Goal: Task Accomplishment & Management: Complete application form

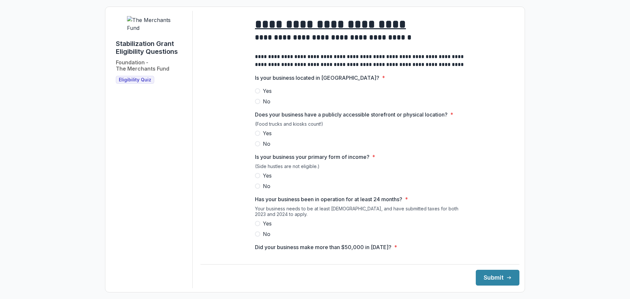
click at [265, 95] on span "Yes" at bounding box center [267, 91] width 9 height 8
click at [264, 137] on span "Yes" at bounding box center [267, 133] width 9 height 8
click at [263, 179] on span "Yes" at bounding box center [267, 176] width 9 height 8
click at [263, 227] on span "Yes" at bounding box center [267, 223] width 9 height 8
click at [484, 276] on button "Submit" at bounding box center [498, 278] width 44 height 16
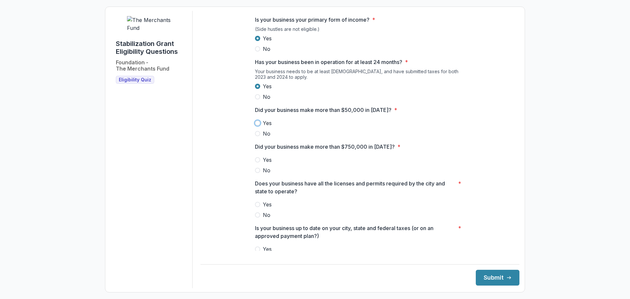
scroll to position [141, 0]
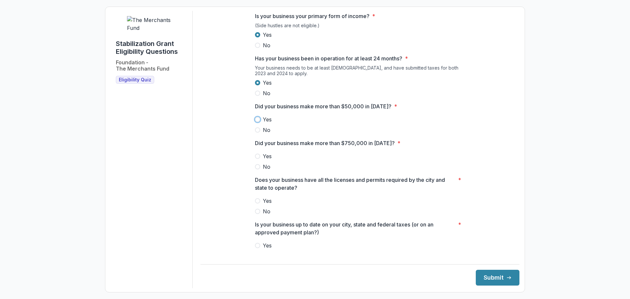
click at [270, 123] on span "Yes" at bounding box center [267, 119] width 9 height 8
click at [258, 169] on span at bounding box center [257, 166] width 5 height 5
click at [261, 205] on label "Yes" at bounding box center [360, 201] width 210 height 8
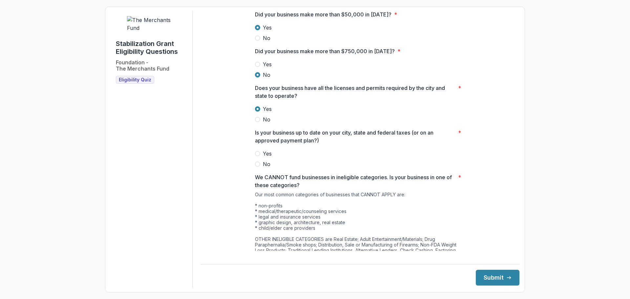
scroll to position [239, 0]
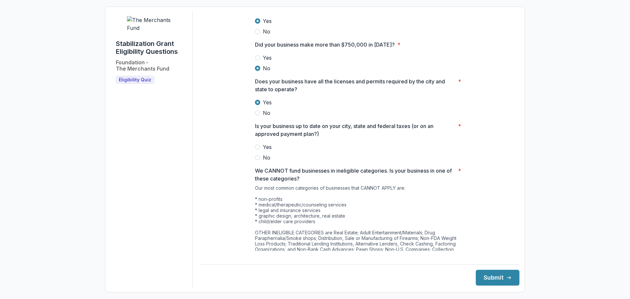
click at [265, 151] on span "Yes" at bounding box center [267, 147] width 9 height 8
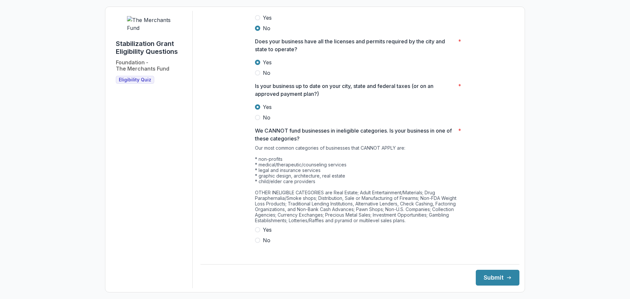
scroll to position [283, 0]
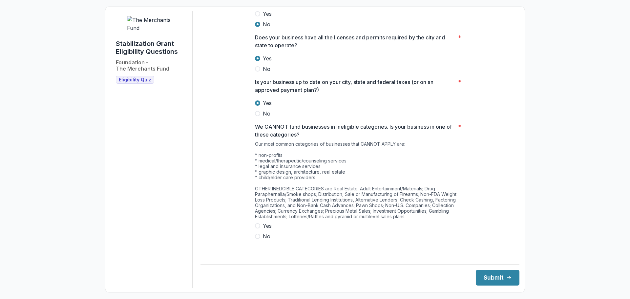
click at [265, 240] on span "No" at bounding box center [267, 236] width 8 height 8
click at [484, 280] on button "Submit" at bounding box center [498, 278] width 44 height 16
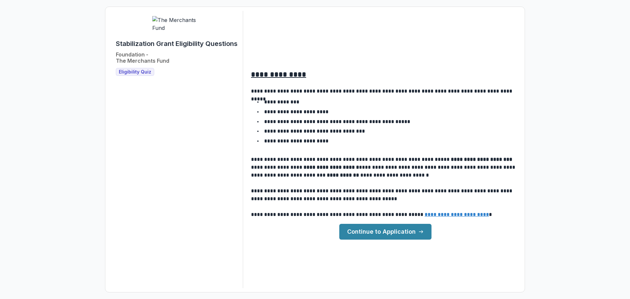
click at [377, 232] on link "Continue to Application" at bounding box center [385, 232] width 92 height 16
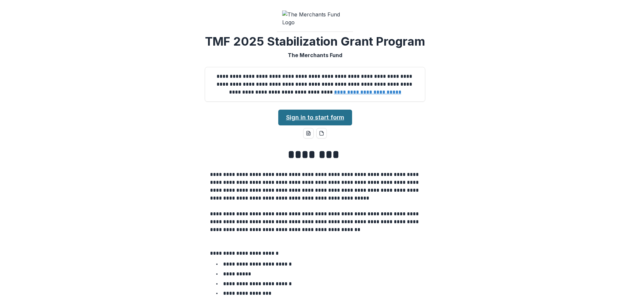
click at [317, 125] on link "Sign in to start form" at bounding box center [315, 118] width 74 height 16
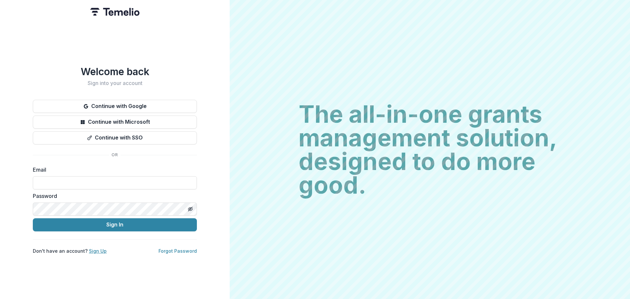
click at [95, 248] on link "Sign Up" at bounding box center [98, 251] width 18 height 6
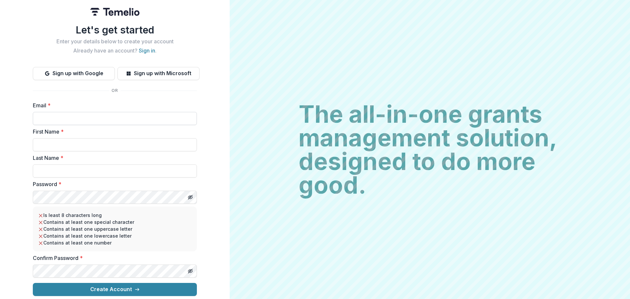
click at [102, 116] on input "Email *" at bounding box center [115, 118] width 164 height 13
click at [3, 102] on div "Let's get started Enter your details below to create your account Already have …" at bounding box center [115, 149] width 230 height 299
click at [59, 141] on input "First Name *" at bounding box center [115, 144] width 164 height 13
click at [60, 114] on input "Email *" at bounding box center [115, 118] width 164 height 13
click at [129, 114] on input "Email *" at bounding box center [115, 118] width 164 height 13
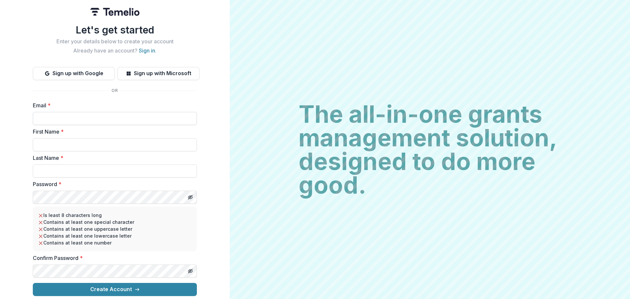
type input "*"
type input "**********"
click at [120, 138] on input "First Name *" at bounding box center [115, 144] width 164 height 13
type input "*******"
click at [113, 164] on input "Last Name *" at bounding box center [115, 170] width 164 height 13
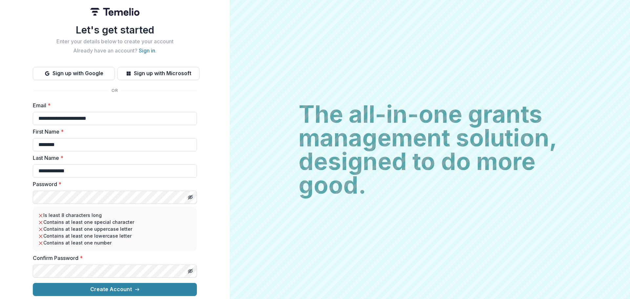
type input "**********"
click at [190, 196] on icon "Toggle password visibility" at bounding box center [190, 196] width 1 height 1
click at [186, 268] on button "Toggle password visibility" at bounding box center [190, 271] width 10 height 10
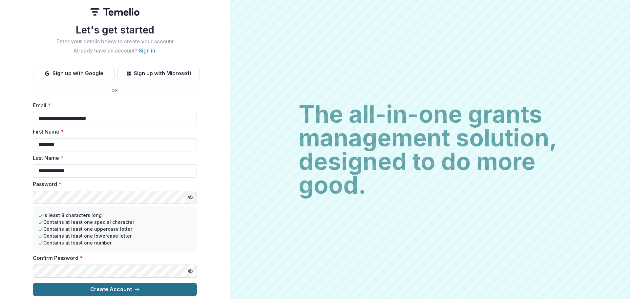
click at [127, 283] on button "Create Account" at bounding box center [115, 289] width 164 height 13
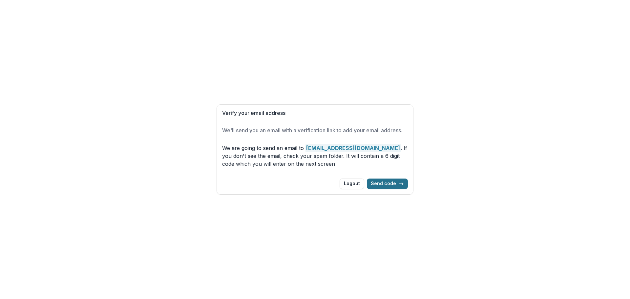
click at [375, 179] on button "Send code" at bounding box center [387, 183] width 41 height 10
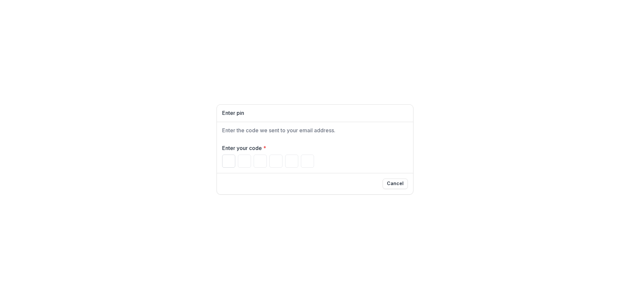
click at [227, 162] on input "Please enter your pin code" at bounding box center [228, 161] width 13 height 13
type input "*"
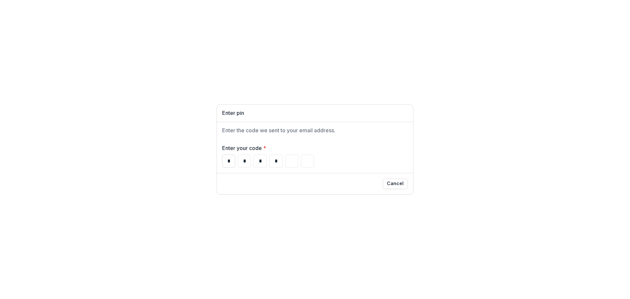
type input "*"
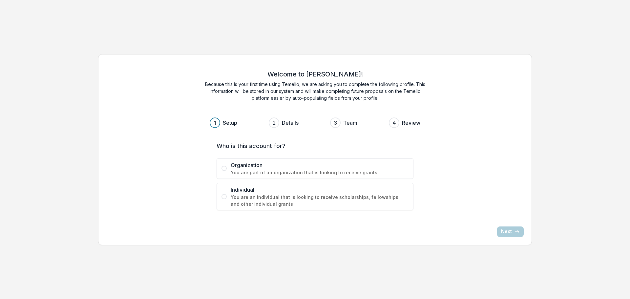
click at [273, 168] on span "Organization" at bounding box center [320, 165] width 178 height 8
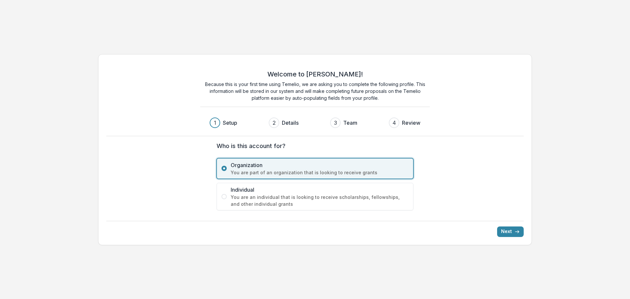
click at [293, 193] on span "Individual" at bounding box center [320, 190] width 178 height 8
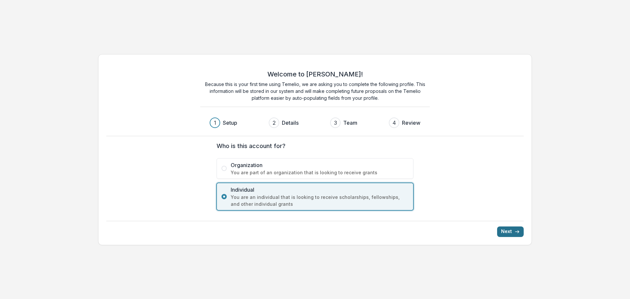
click at [521, 233] on button "Next" at bounding box center [510, 231] width 27 height 10
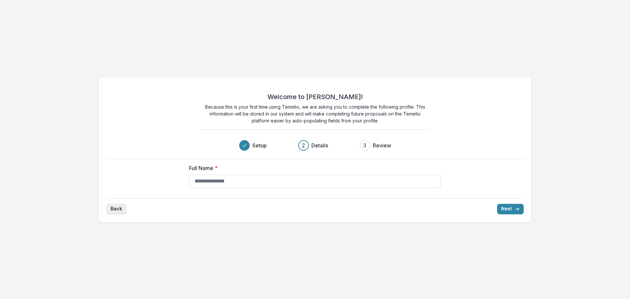
click at [121, 206] on button "Back" at bounding box center [116, 209] width 20 height 10
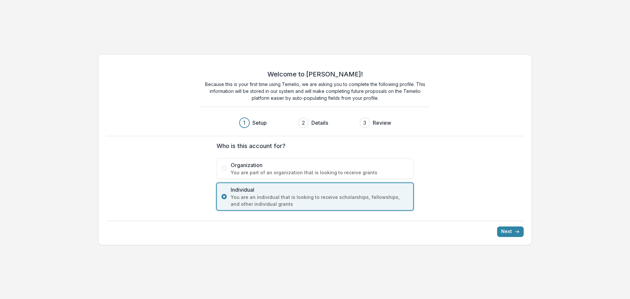
click at [257, 167] on span "Organization" at bounding box center [320, 165] width 178 height 8
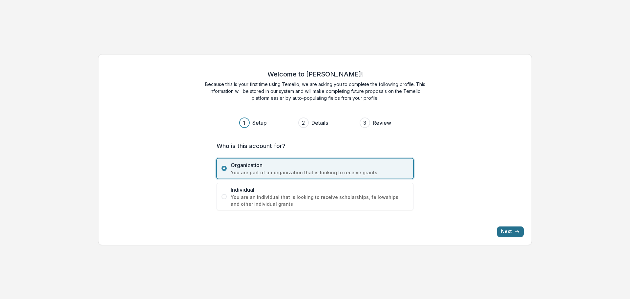
click at [519, 232] on icon "submit" at bounding box center [516, 231] width 5 height 5
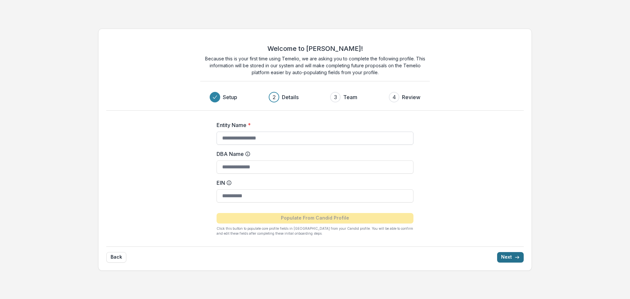
click at [295, 137] on input "Entity Name *" at bounding box center [315, 138] width 197 height 13
click at [312, 134] on input "**********" at bounding box center [315, 138] width 197 height 13
type input "**********"
click at [272, 199] on input "EIN" at bounding box center [315, 195] width 197 height 13
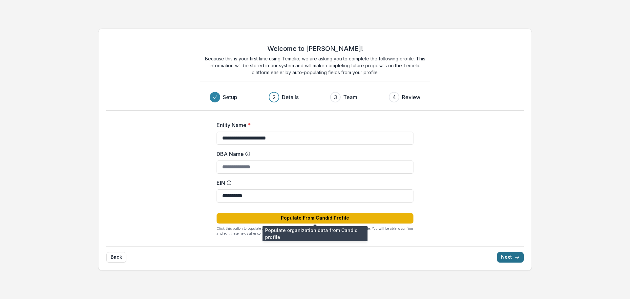
type input "**********"
click at [304, 217] on button "Populate From Candid Profile" at bounding box center [315, 218] width 197 height 10
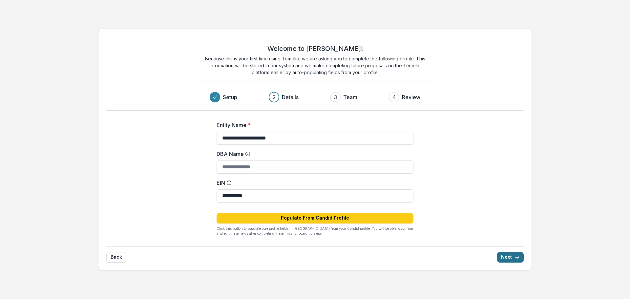
click at [197, 157] on div "**********" at bounding box center [315, 176] width 262 height 131
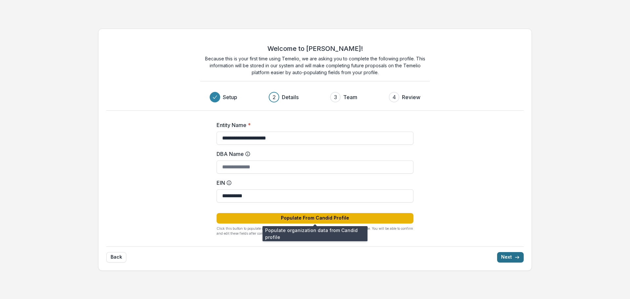
click at [332, 213] on button "Populate From Candid Profile" at bounding box center [315, 218] width 197 height 10
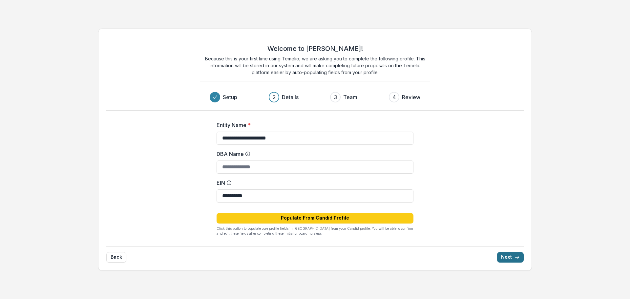
click at [511, 257] on button "Next" at bounding box center [510, 257] width 27 height 10
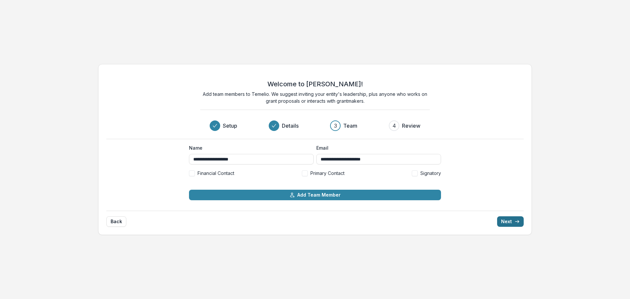
click at [507, 224] on button "Next" at bounding box center [510, 221] width 27 height 10
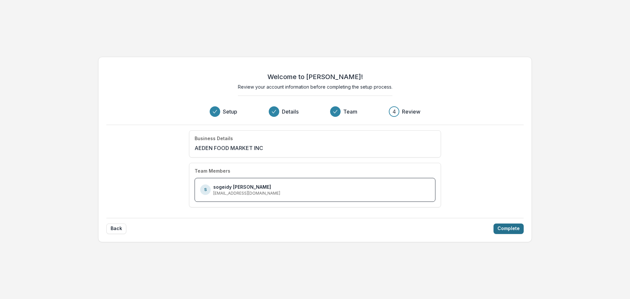
click at [498, 226] on button "Complete" at bounding box center [508, 228] width 30 height 10
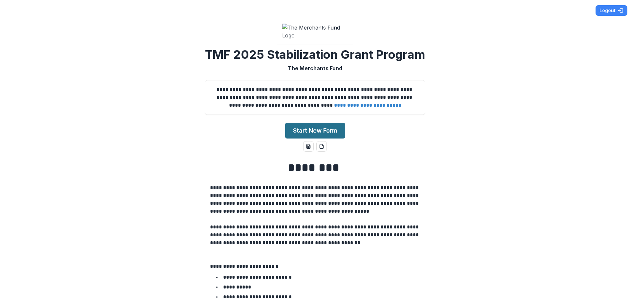
click at [328, 138] on button "Start New Form" at bounding box center [315, 131] width 60 height 16
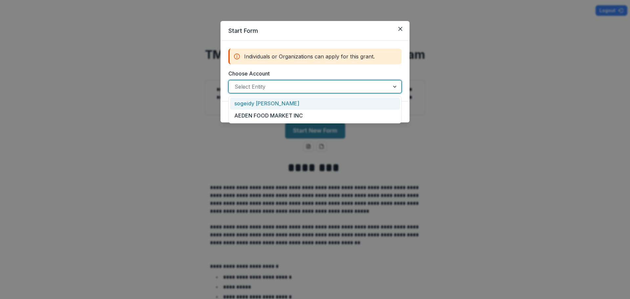
click at [256, 84] on div at bounding box center [309, 86] width 149 height 9
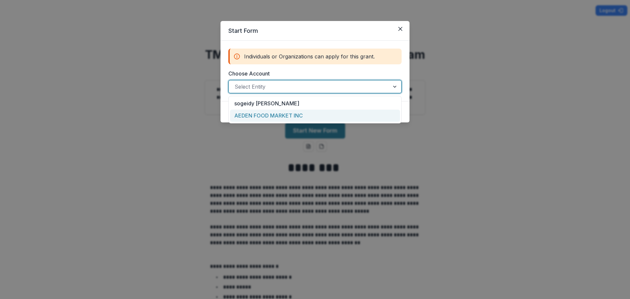
click at [262, 113] on div "AEDEN FOOD MARKET INC" at bounding box center [315, 116] width 170 height 12
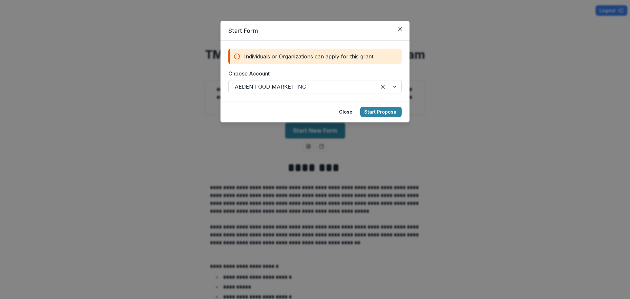
click at [215, 176] on div "Start Form Individuals or Organizations can apply for this grant. Choose Accoun…" at bounding box center [315, 149] width 630 height 299
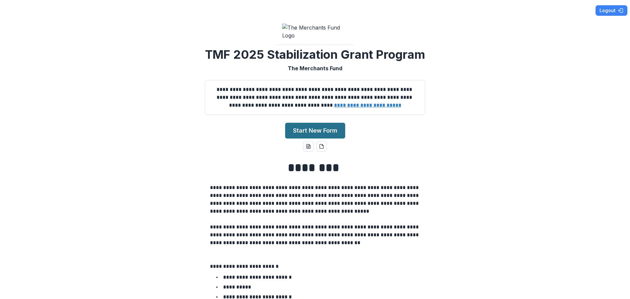
click at [317, 138] on button "Start New Form" at bounding box center [315, 131] width 60 height 16
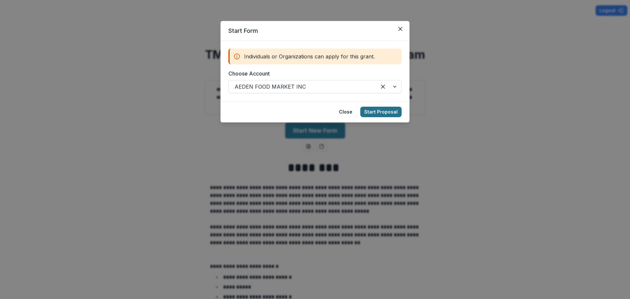
click at [378, 114] on button "Start Proposal" at bounding box center [380, 112] width 41 height 10
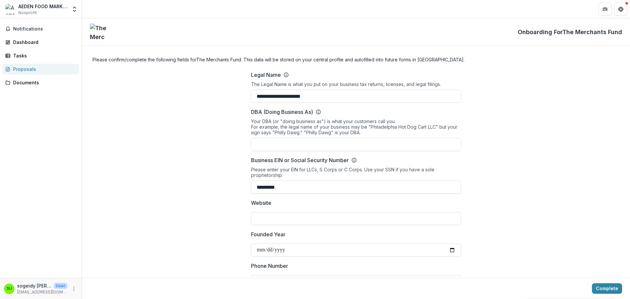
scroll to position [164, 0]
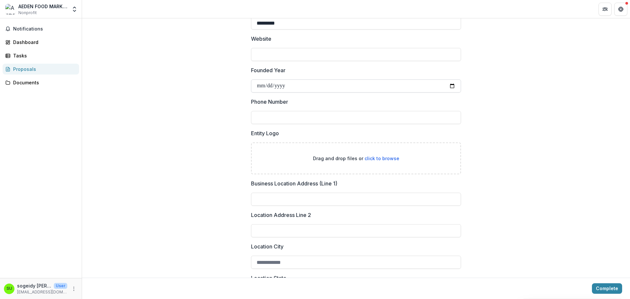
click at [257, 87] on input "Founded Year" at bounding box center [356, 85] width 210 height 13
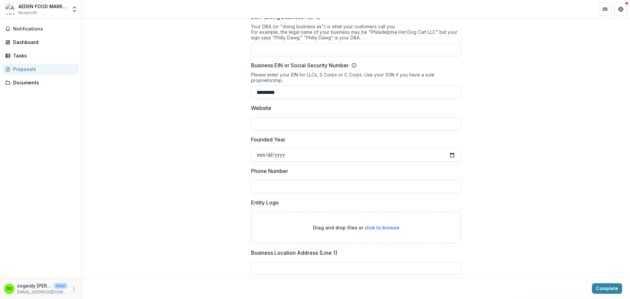
scroll to position [98, 0]
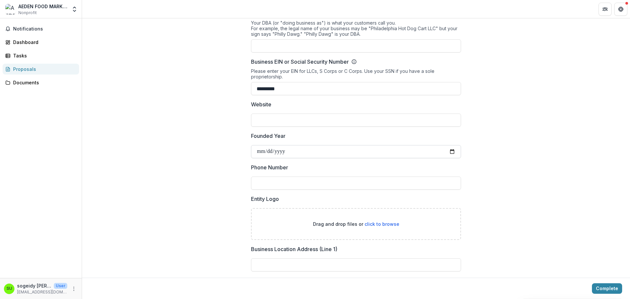
type input "**********"
click at [323, 188] on input "Phone Number" at bounding box center [356, 182] width 210 height 13
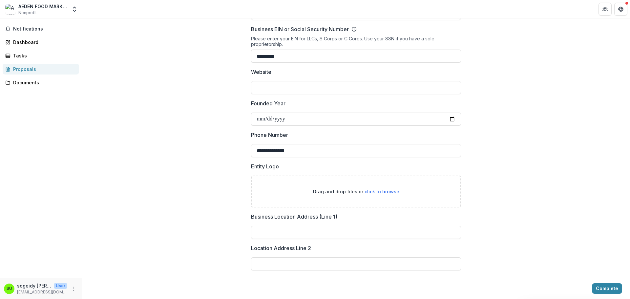
scroll to position [230, 0]
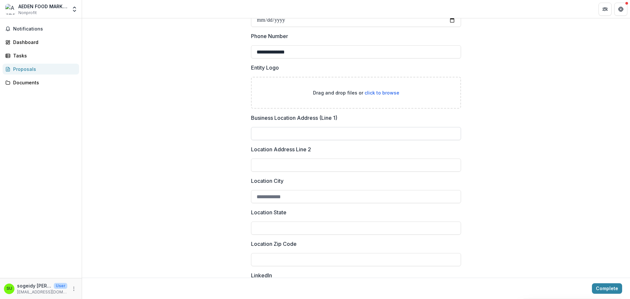
type input "**********"
click at [330, 137] on input "Business Location Address (Line 1)" at bounding box center [356, 133] width 210 height 13
type input "**********"
click at [279, 230] on input "Location State" at bounding box center [356, 227] width 210 height 13
click at [169, 211] on div "**********" at bounding box center [356, 119] width 548 height 567
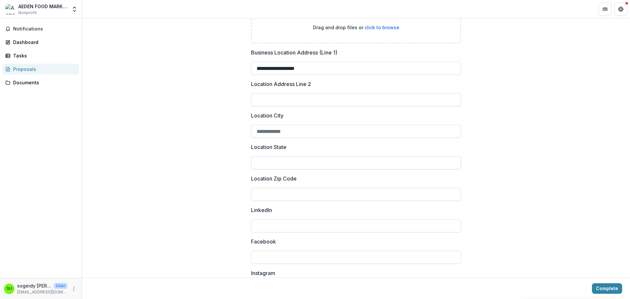
scroll to position [295, 0]
click at [286, 165] on input "Location State" at bounding box center [356, 162] width 210 height 13
type input "**********"
click at [294, 194] on input "*****" at bounding box center [356, 193] width 210 height 13
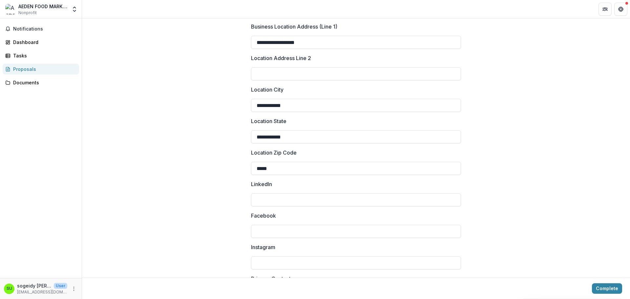
scroll to position [355, 0]
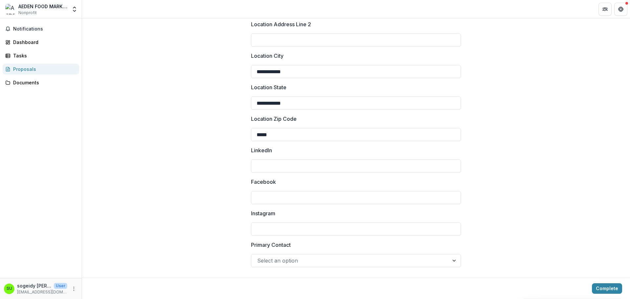
type input "*****"
click at [324, 265] on div "Select an option" at bounding box center [349, 260] width 197 height 10
click at [609, 290] on button "Complete" at bounding box center [607, 288] width 30 height 10
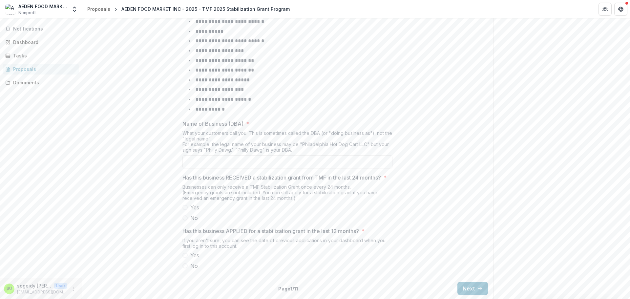
scroll to position [265, 0]
click at [245, 159] on input "Name of Business (DBA) *" at bounding box center [287, 161] width 210 height 13
click at [261, 155] on input "Name of Business (DBA) *" at bounding box center [287, 161] width 210 height 13
type input "*"
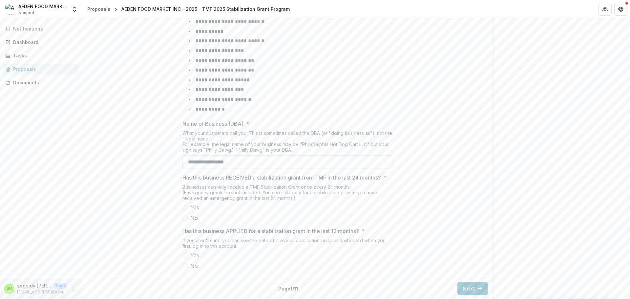
type input "**********"
click at [307, 217] on label "No" at bounding box center [287, 218] width 210 height 8
click at [190, 265] on span "No" at bounding box center [194, 266] width 8 height 8
click at [467, 287] on button "Next" at bounding box center [472, 288] width 31 height 13
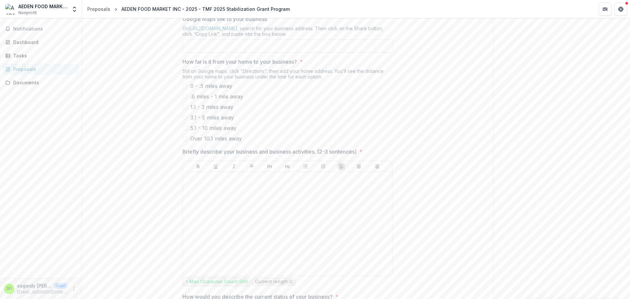
scroll to position [101, 0]
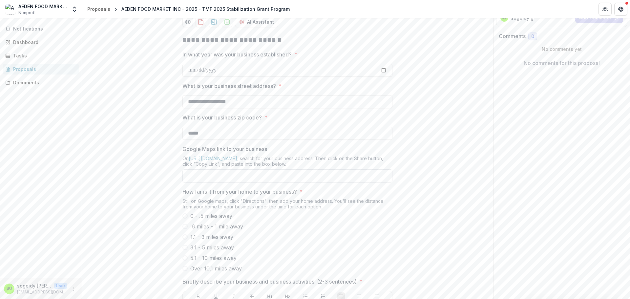
click at [300, 182] on input "Google Maps link to your business" at bounding box center [287, 175] width 210 height 13
click at [483, 201] on div "**********" at bounding box center [287, 250] width 411 height 440
drag, startPoint x: 256, startPoint y: 128, endPoint x: 166, endPoint y: 127, distance: 89.9
click at [166, 127] on div "**********" at bounding box center [287, 250] width 411 height 440
click at [201, 108] on input "**********" at bounding box center [287, 101] width 210 height 13
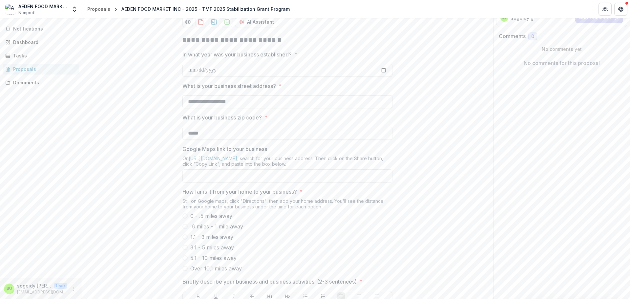
click at [192, 108] on input "**********" at bounding box center [287, 101] width 210 height 13
click at [193, 108] on input "**********" at bounding box center [287, 101] width 210 height 13
type input "**********"
click at [329, 90] on label "What is your business street address? *" at bounding box center [285, 86] width 206 height 8
click at [329, 107] on input "**********" at bounding box center [287, 101] width 210 height 13
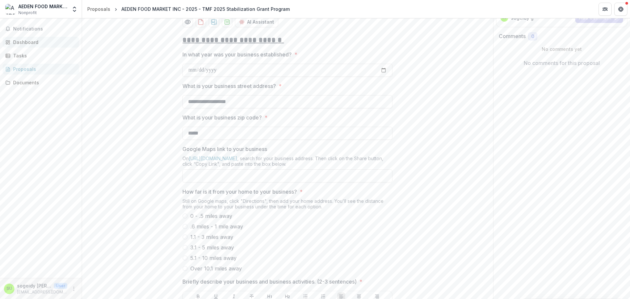
click at [19, 44] on div "Dashboard" at bounding box center [43, 42] width 61 height 7
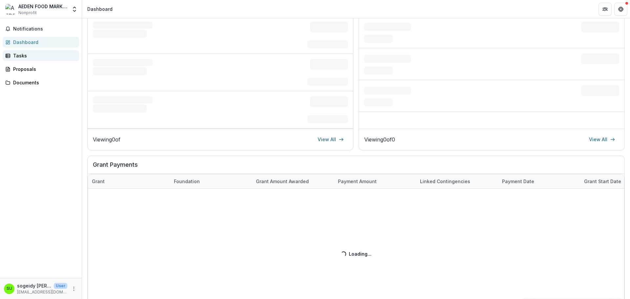
click at [16, 56] on div "Tasks" at bounding box center [43, 55] width 61 height 7
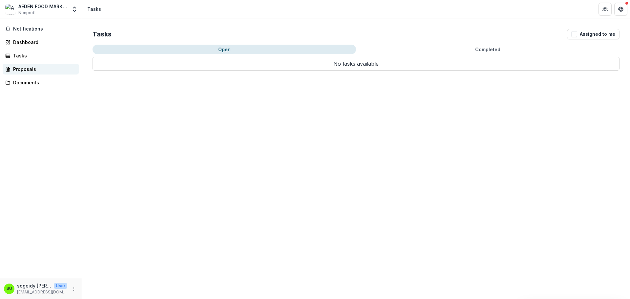
click at [18, 69] on div "Proposals" at bounding box center [43, 69] width 61 height 7
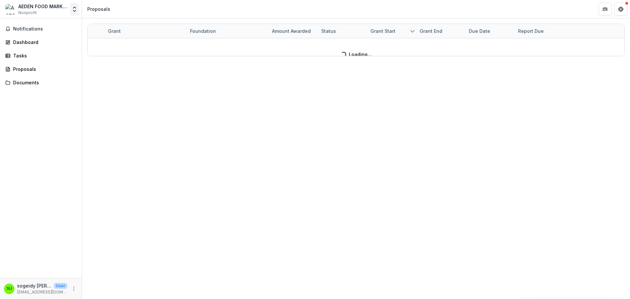
click at [72, 12] on icon "Open entity switcher" at bounding box center [74, 9] width 7 height 7
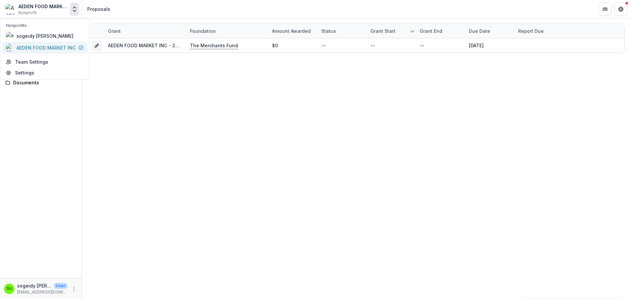
click at [53, 46] on div "AEDEN FOOD MARKET INC" at bounding box center [45, 47] width 59 height 7
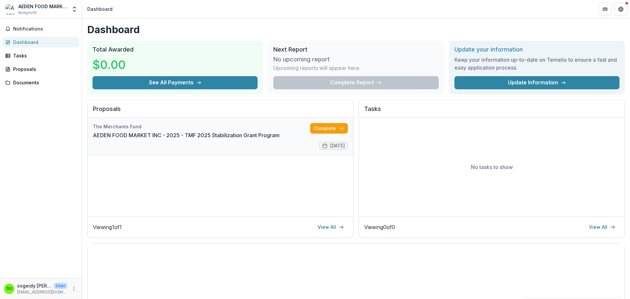
click at [271, 131] on link "AEDEN FOOD MARKET INC - 2025 - TMF 2025 Stabilization Grant Program" at bounding box center [186, 135] width 187 height 8
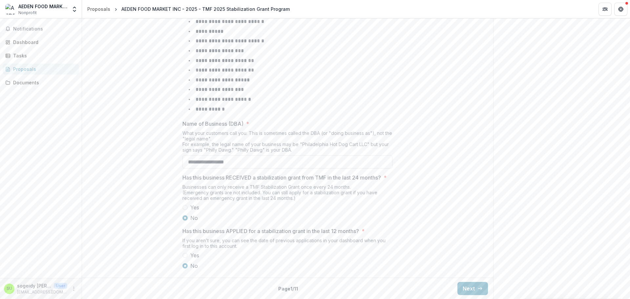
scroll to position [265, 0]
click at [466, 285] on button "Next" at bounding box center [472, 288] width 31 height 13
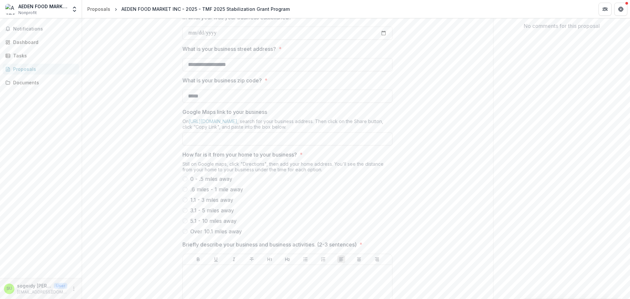
scroll to position [134, 0]
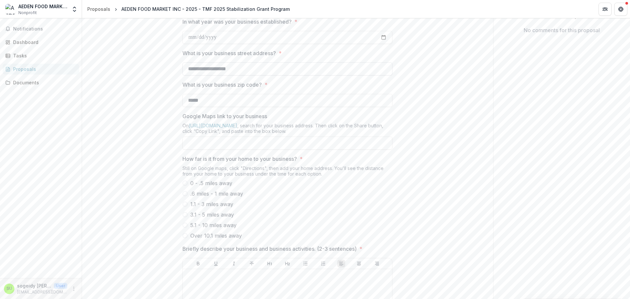
click at [193, 75] on input "**********" at bounding box center [287, 68] width 210 height 13
type input "**********"
click at [161, 116] on div "**********" at bounding box center [287, 217] width 411 height 440
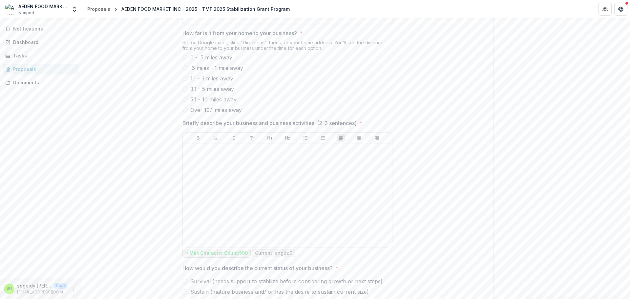
scroll to position [265, 0]
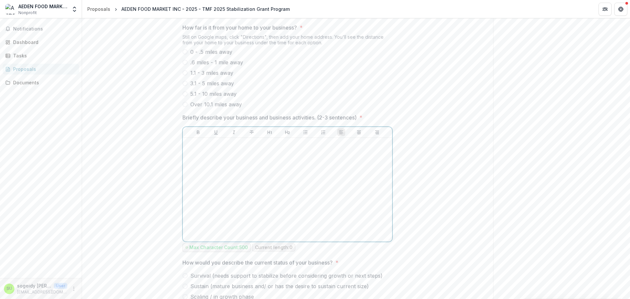
click at [250, 202] on div at bounding box center [287, 189] width 204 height 98
click at [188, 87] on label "3.1 - 5 miles away" at bounding box center [287, 83] width 210 height 8
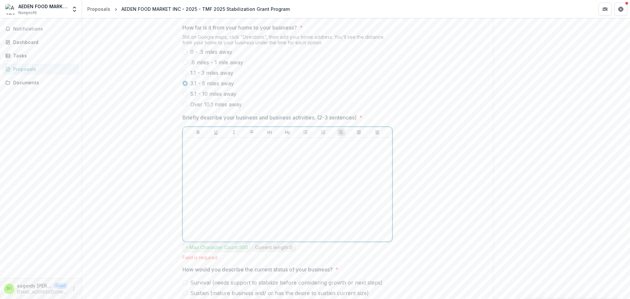
click at [244, 188] on div at bounding box center [287, 189] width 204 height 98
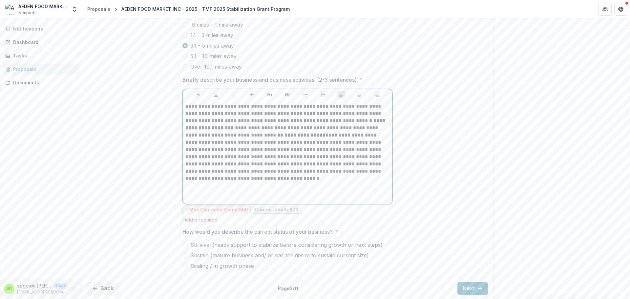
scroll to position [328, 0]
click at [185, 244] on span at bounding box center [184, 244] width 5 height 5
click at [230, 183] on div "**********" at bounding box center [287, 152] width 204 height 98
click at [477, 286] on icon "button" at bounding box center [479, 288] width 5 height 5
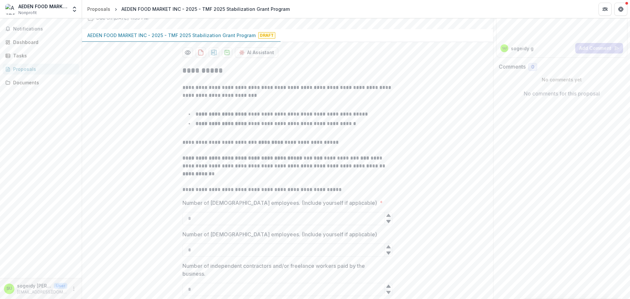
scroll to position [164, 0]
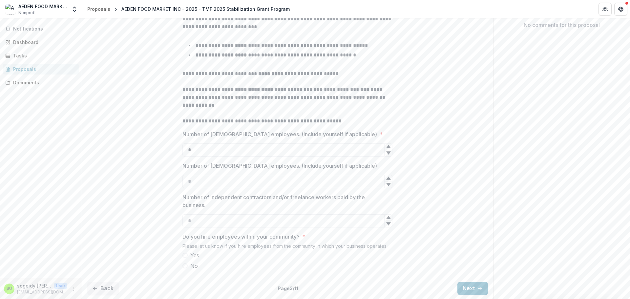
click at [386, 147] on icon at bounding box center [388, 146] width 5 height 5
type input "*"
click at [386, 147] on icon at bounding box center [388, 146] width 5 height 5
click at [186, 256] on span at bounding box center [184, 255] width 5 height 5
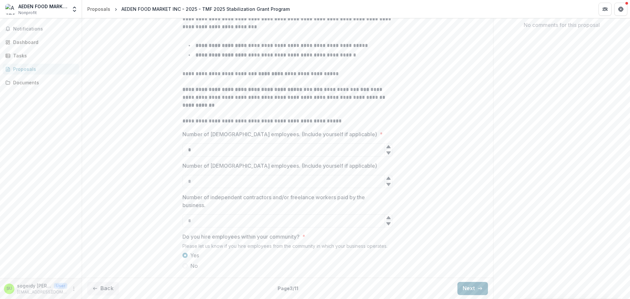
click at [476, 291] on button "Next" at bounding box center [472, 288] width 31 height 13
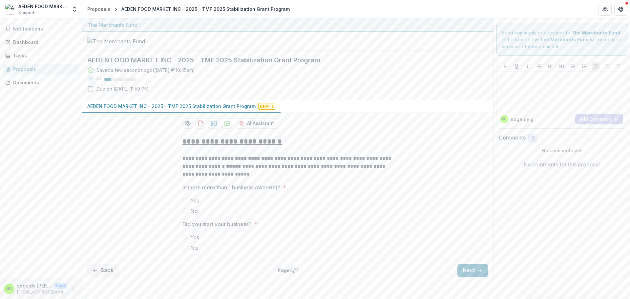
scroll to position [7, 0]
click at [191, 215] on span "No" at bounding box center [194, 211] width 8 height 8
click at [182, 240] on span at bounding box center [184, 237] width 5 height 5
click at [471, 277] on button "Next" at bounding box center [472, 270] width 31 height 13
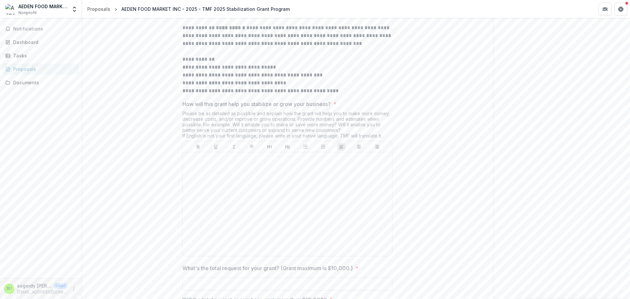
scroll to position [401, 0]
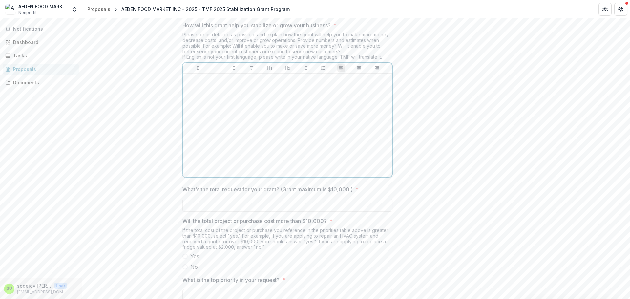
click at [244, 142] on div at bounding box center [287, 125] width 204 height 98
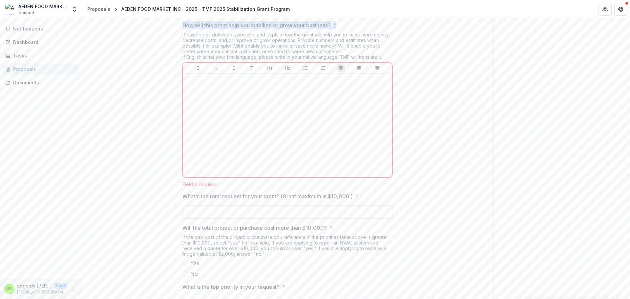
drag, startPoint x: 181, startPoint y: 49, endPoint x: 352, endPoint y: 47, distance: 171.3
click at [352, 47] on div "**********" at bounding box center [287, 98] width 220 height 735
click at [328, 29] on p "How will this grant help you stabilize or grow your business?" at bounding box center [256, 25] width 148 height 8
drag, startPoint x: 330, startPoint y: 50, endPoint x: 178, endPoint y: 49, distance: 151.6
click at [178, 49] on div "**********" at bounding box center [287, 98] width 220 height 735
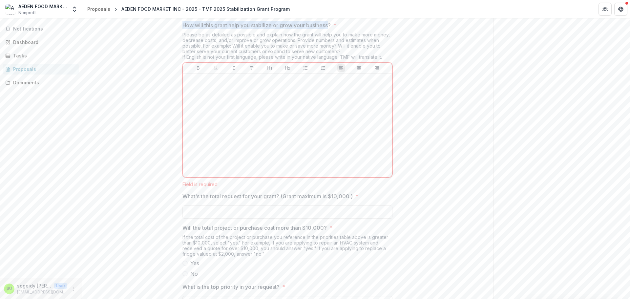
copy p "How will this grant help you stabilize or grow your business"
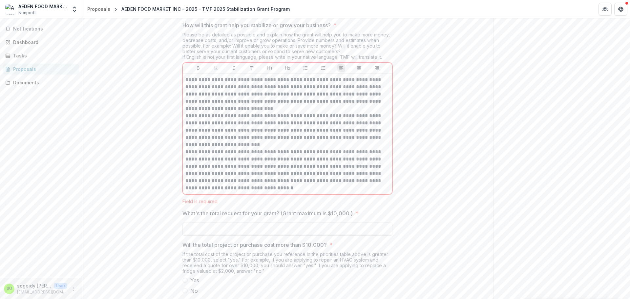
click at [424, 214] on div "**********" at bounding box center [287, 107] width 411 height 753
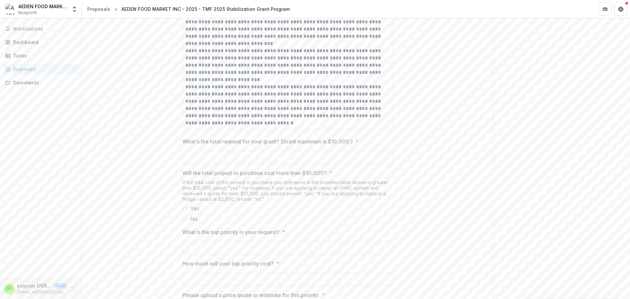
scroll to position [466, 0]
click at [318, 163] on input "What's the total request for your grant? (Grant maximum is $10,000.) *" at bounding box center [287, 156] width 210 height 13
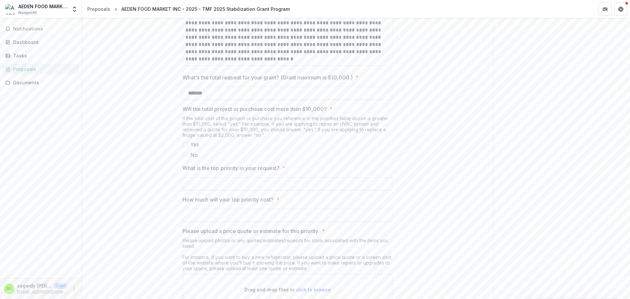
scroll to position [532, 0]
type input "*******"
click at [183, 155] on span at bounding box center [184, 152] width 5 height 5
click at [275, 188] on input "What is the top priority in your request? *" at bounding box center [287, 181] width 210 height 13
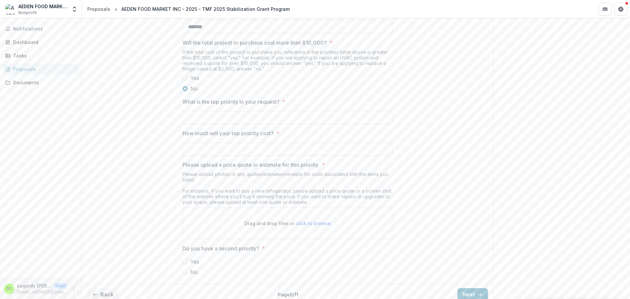
scroll to position [597, 0]
click at [267, 122] on input "What is the top priority in your request? *" at bounding box center [287, 115] width 210 height 13
type input "*"
drag, startPoint x: 256, startPoint y: 141, endPoint x: 312, endPoint y: 139, distance: 56.4
click at [312, 122] on input "**********" at bounding box center [287, 115] width 210 height 13
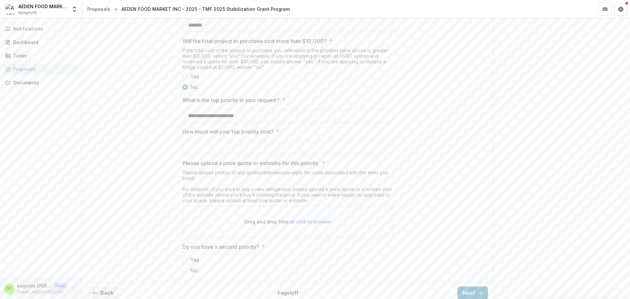
paste input "**********"
type input "**********"
click at [254, 154] on input "How much will your top priority cost? *" at bounding box center [287, 147] width 210 height 13
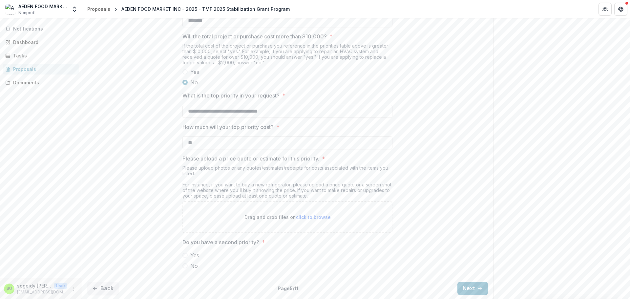
click at [184, 264] on span at bounding box center [184, 265] width 5 height 5
click at [247, 142] on input "**" at bounding box center [287, 142] width 210 height 13
click at [217, 142] on input "******" at bounding box center [287, 142] width 210 height 13
type input "*"
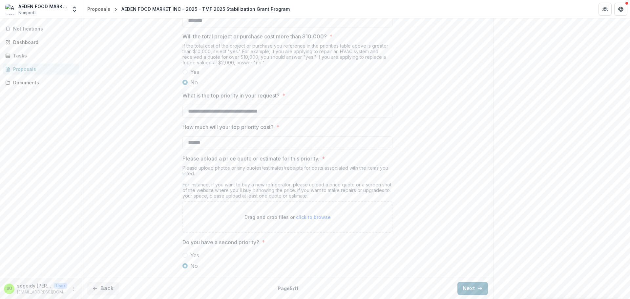
type input "******"
click at [470, 285] on button "Next" at bounding box center [472, 288] width 31 height 13
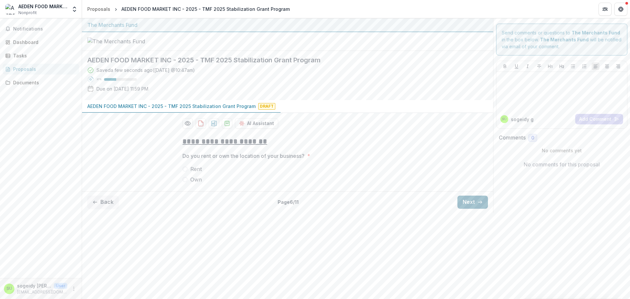
scroll to position [0, 0]
click at [191, 183] on span "Own" at bounding box center [195, 180] width 11 height 8
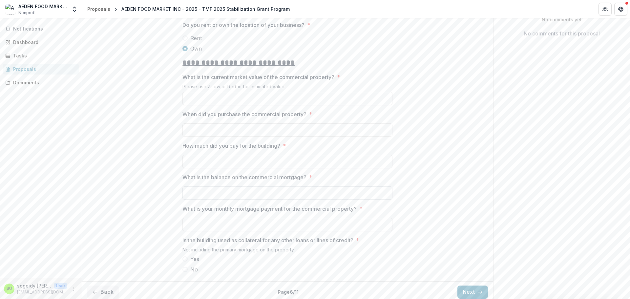
scroll to position [131, 0]
click at [224, 105] on input "What is the current market value of the commercial property? *" at bounding box center [287, 98] width 210 height 13
type input "*****"
click at [241, 118] on p "When did you purchase the commercial property?" at bounding box center [244, 114] width 124 height 8
click at [241, 136] on input "When did you purchase the commercial property? *" at bounding box center [287, 129] width 210 height 13
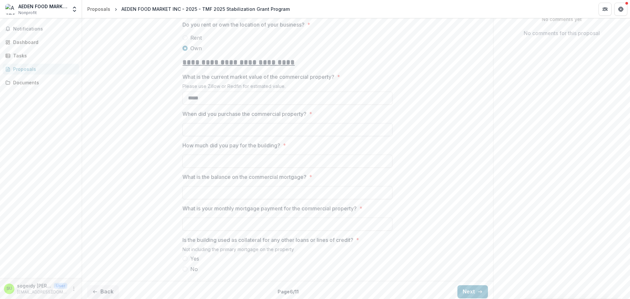
paste input "*******"
type input "*******"
click at [263, 168] on input "How much did you pay for the building? *" at bounding box center [287, 161] width 210 height 13
type input "********"
click at [213, 199] on input "What is the balance on the commercial mortgage? *" at bounding box center [287, 192] width 210 height 13
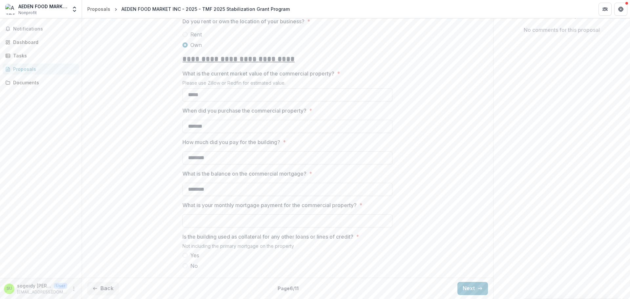
scroll to position [159, 0]
type input "********"
click at [257, 220] on input "What is your monthly mortgage payment for the commercial property? *" at bounding box center [287, 220] width 210 height 13
type input "******"
click at [91, 160] on div "**********" at bounding box center [287, 136] width 411 height 278
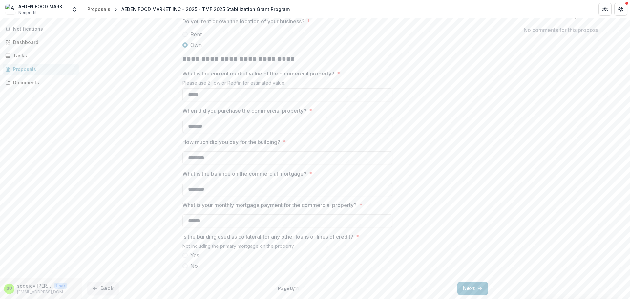
click at [188, 265] on label "No" at bounding box center [287, 266] width 210 height 8
click at [473, 286] on button "Next" at bounding box center [472, 288] width 31 height 13
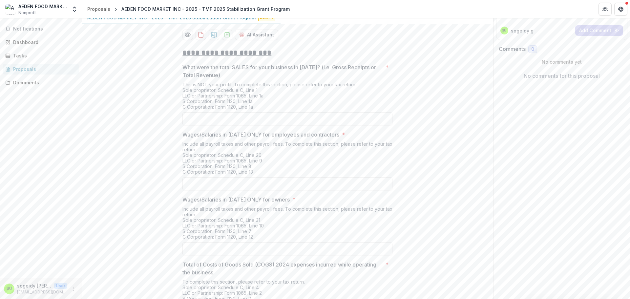
scroll to position [0, 0]
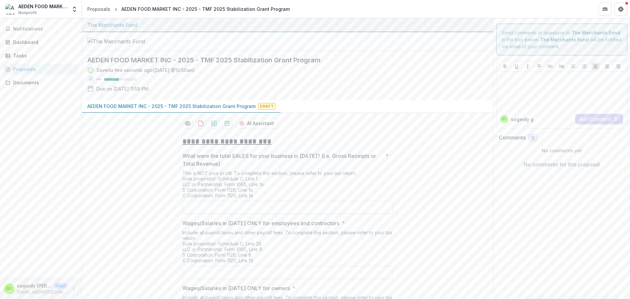
click at [229, 214] on input "What were the total SALES for your business in 2024? (i.e. Gross Receipts or To…" at bounding box center [287, 207] width 210 height 13
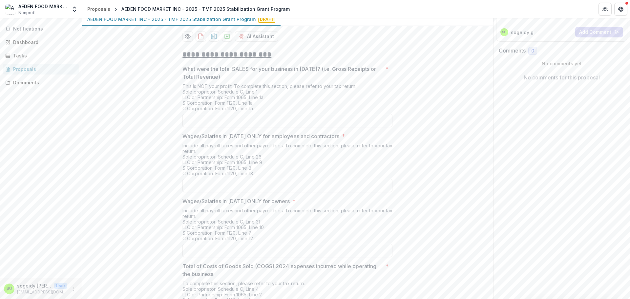
scroll to position [98, 0]
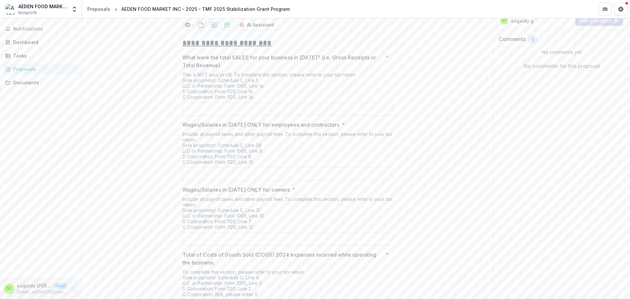
click at [267, 115] on input "What were the total SALES for your business in 2024? (i.e. Gross Receipts or To…" at bounding box center [287, 108] width 210 height 13
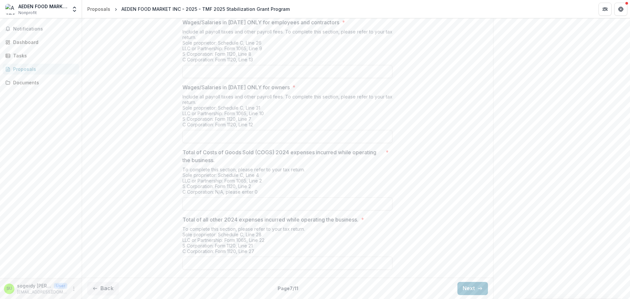
scroll to position [226, 0]
type input "**"
click at [473, 287] on button "Next" at bounding box center [472, 288] width 31 height 13
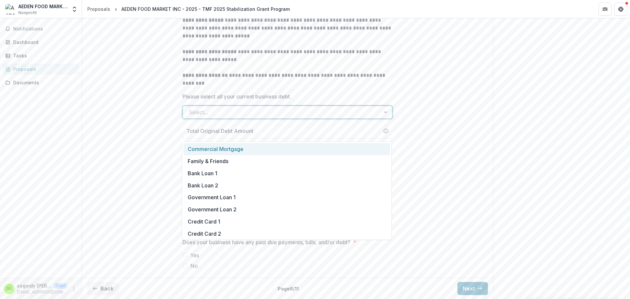
click at [300, 117] on div at bounding box center [282, 112] width 186 height 9
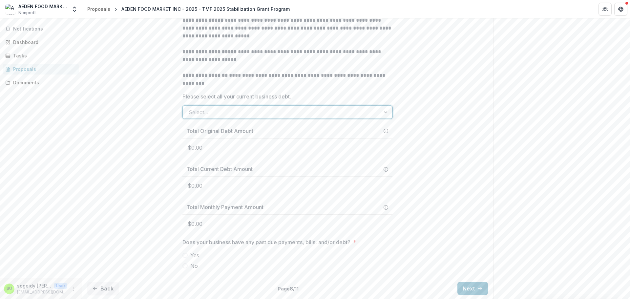
click at [300, 117] on div at bounding box center [282, 112] width 186 height 9
click at [203, 157] on p "$0.00" at bounding box center [287, 147] width 210 height 18
click at [242, 157] on p "$0.00" at bounding box center [287, 147] width 210 height 18
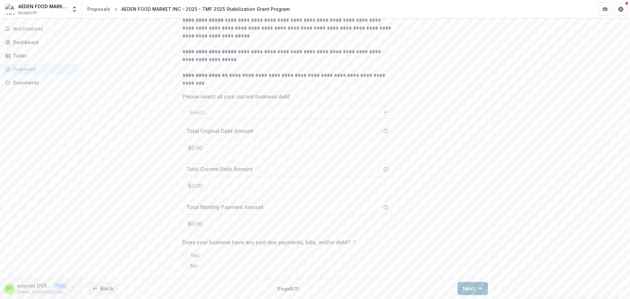
click at [479, 289] on icon "button" at bounding box center [479, 288] width 5 height 5
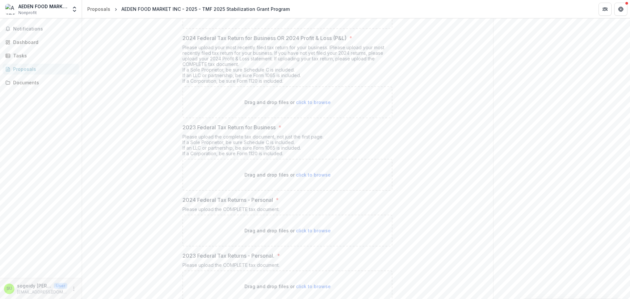
scroll to position [280, 0]
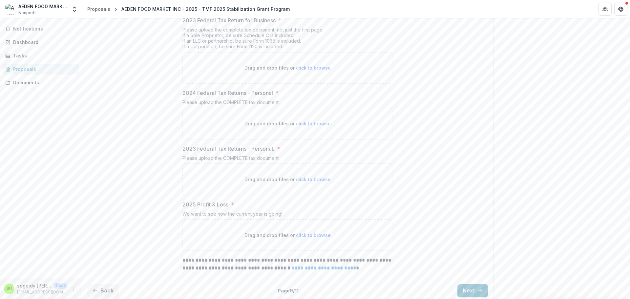
click at [308, 182] on span "click to browse" at bounding box center [313, 179] width 35 height 6
type input "**********"
click at [317, 121] on span "click to browse" at bounding box center [313, 121] width 35 height 6
type input "**********"
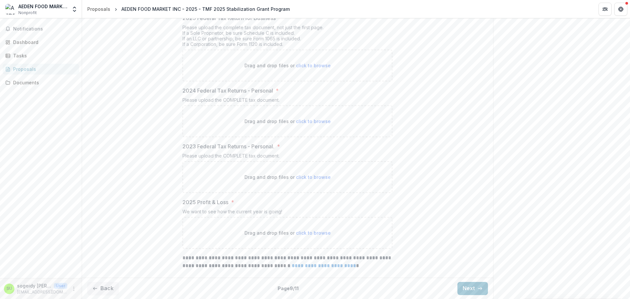
click at [304, 179] on span "click to browse" at bounding box center [313, 177] width 35 height 6
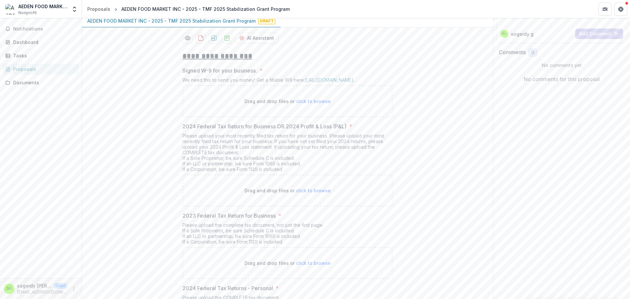
scroll to position [84, 0]
click at [312, 195] on span "click to browse" at bounding box center [313, 192] width 35 height 6
type input "**********"
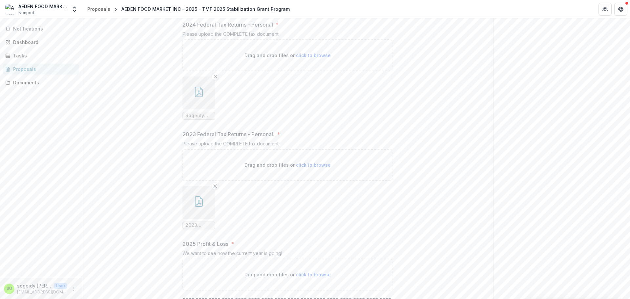
scroll to position [475, 0]
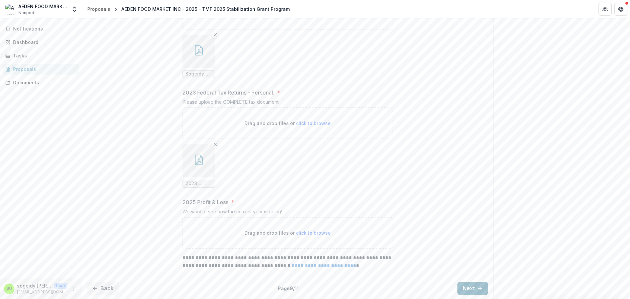
click at [469, 285] on button "Next" at bounding box center [472, 288] width 31 height 13
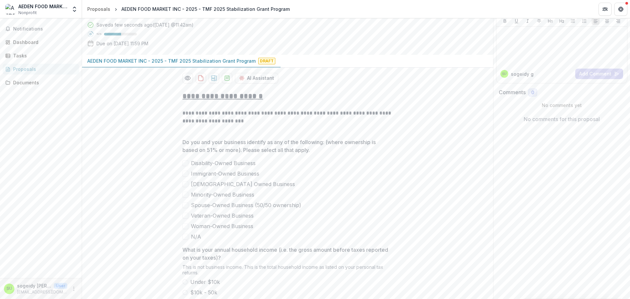
scroll to position [34, 0]
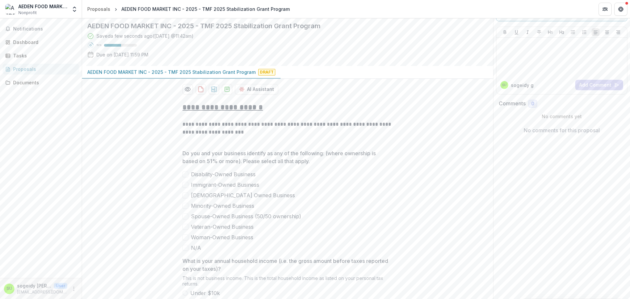
click at [187, 240] on span at bounding box center [185, 237] width 6 height 6
click at [183, 188] on span at bounding box center [185, 185] width 6 height 6
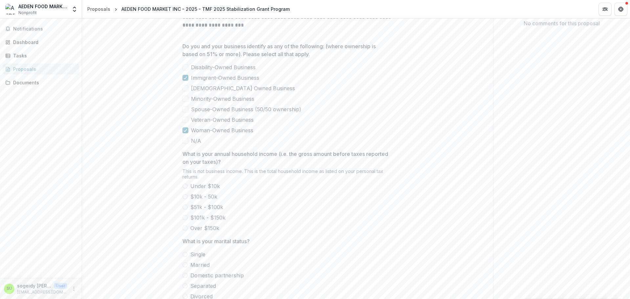
scroll to position [165, 0]
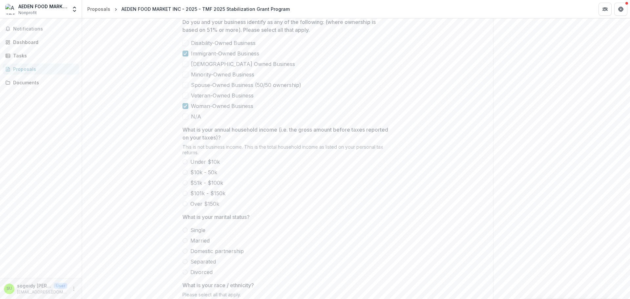
click at [187, 176] on label "$10k - 50k" at bounding box center [287, 172] width 210 height 8
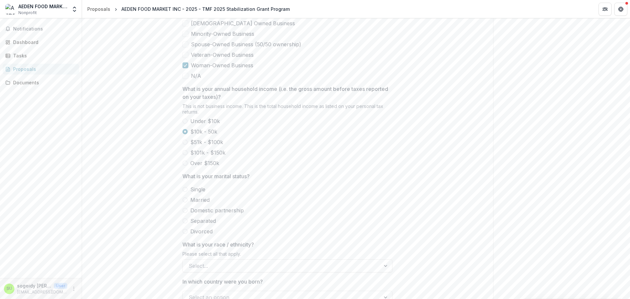
scroll to position [264, 0]
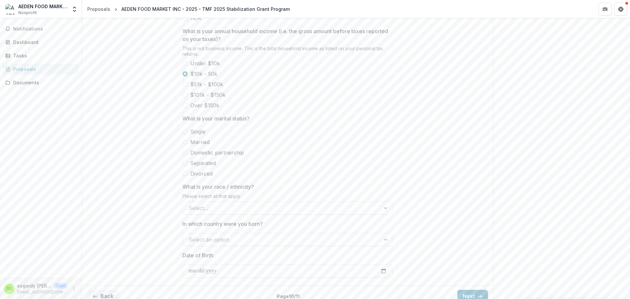
click at [186, 87] on span at bounding box center [184, 84] width 5 height 5
click at [202, 146] on span "Married" at bounding box center [199, 142] width 19 height 8
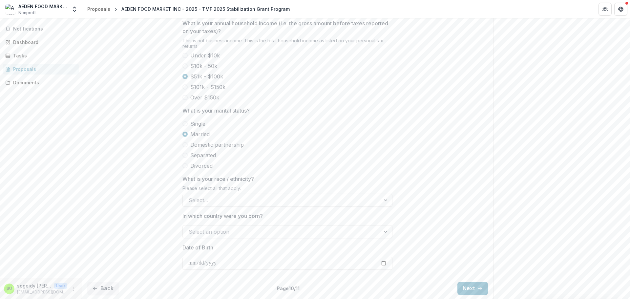
scroll to position [297, 0]
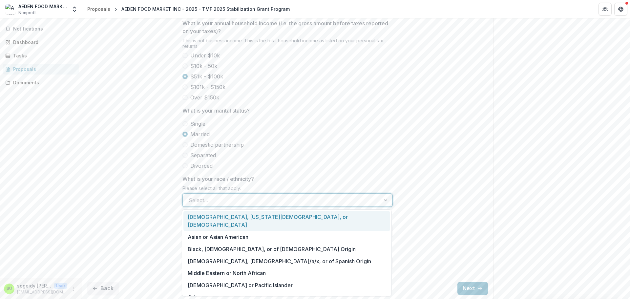
click at [260, 196] on div at bounding box center [282, 200] width 186 height 9
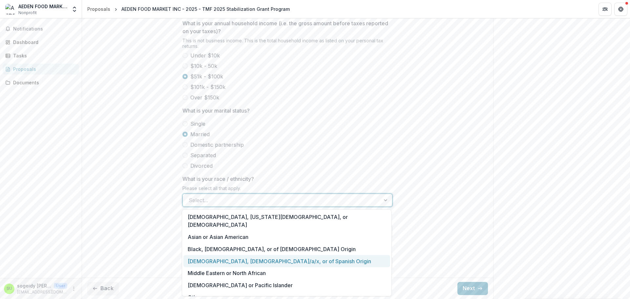
click at [278, 255] on div "Hispanic, Latino/a/x, or of Spanish Origin" at bounding box center [286, 261] width 207 height 12
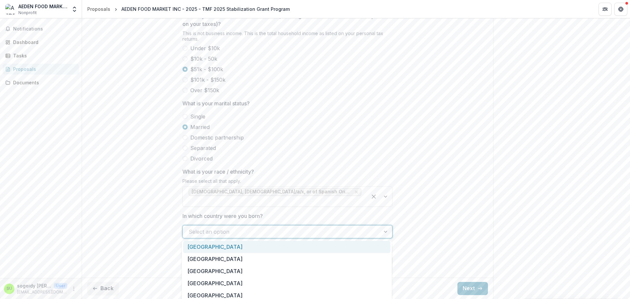
click at [262, 228] on div at bounding box center [282, 231] width 186 height 9
type input "***"
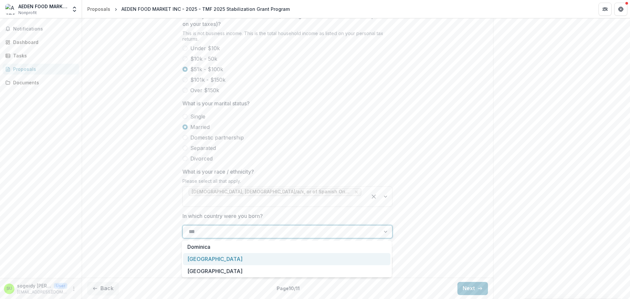
click at [238, 258] on div "Dominican Republic" at bounding box center [286, 259] width 207 height 12
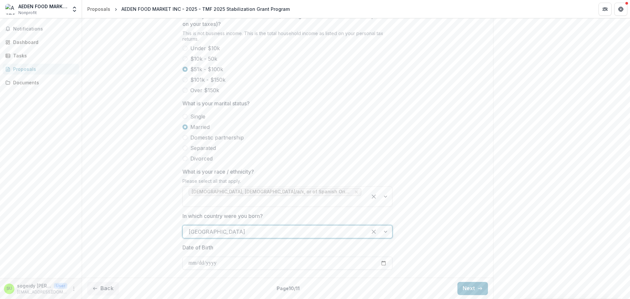
click at [186, 259] on input "Date of Birth" at bounding box center [287, 263] width 210 height 13
type input "**********"
click at [475, 287] on button "Next" at bounding box center [472, 288] width 31 height 13
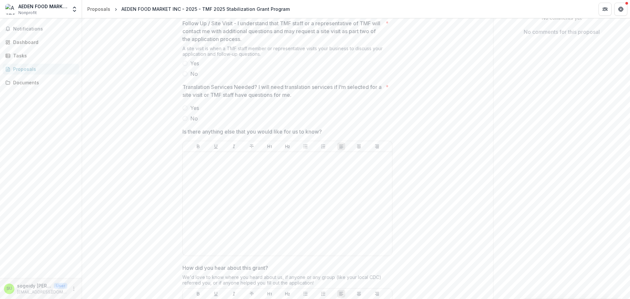
scroll to position [100, 0]
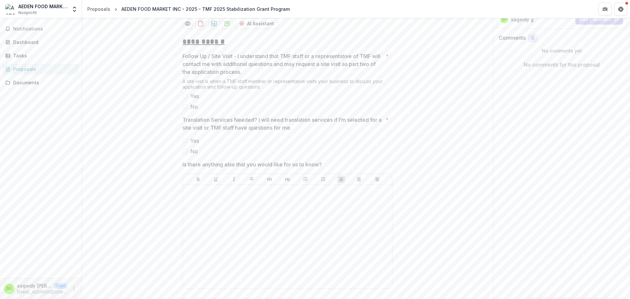
click at [194, 100] on span "Yes" at bounding box center [194, 96] width 9 height 8
click at [192, 145] on span "Yes" at bounding box center [194, 141] width 9 height 8
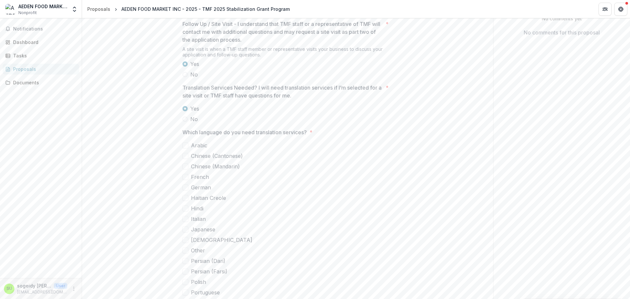
scroll to position [231, 0]
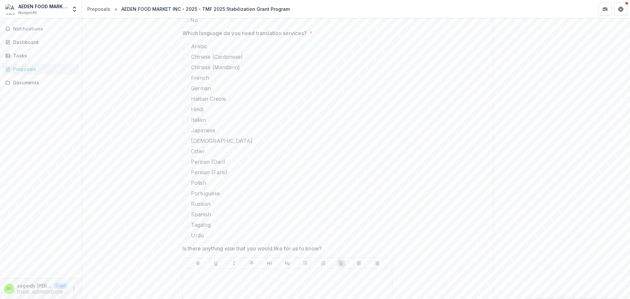
click at [192, 218] on span "Spanish" at bounding box center [201, 214] width 20 height 8
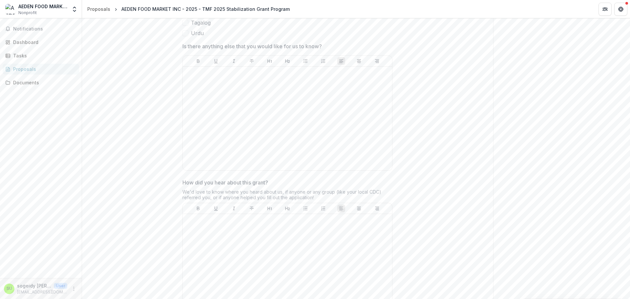
scroll to position [493, 0]
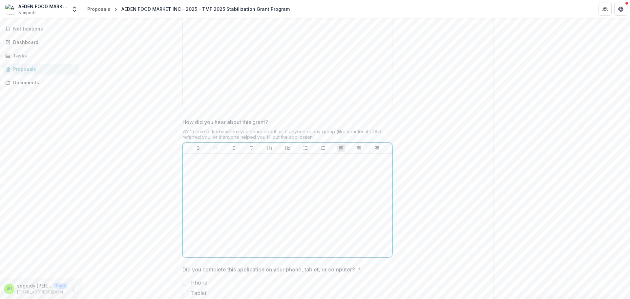
click at [300, 204] on div at bounding box center [287, 205] width 204 height 98
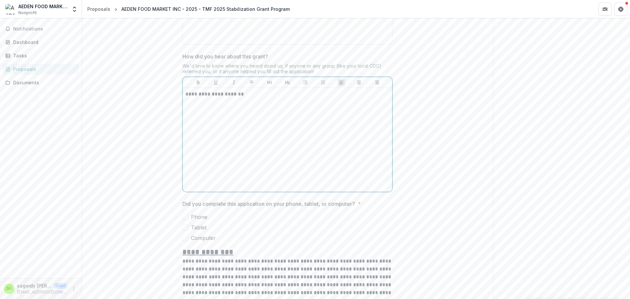
scroll to position [625, 0]
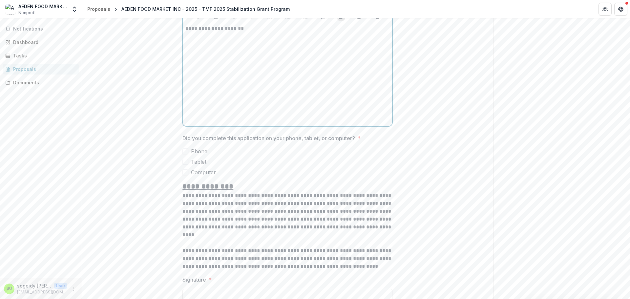
click at [204, 155] on span "Phone" at bounding box center [199, 151] width 16 height 8
click at [199, 176] on span "Computer" at bounding box center [203, 172] width 25 height 8
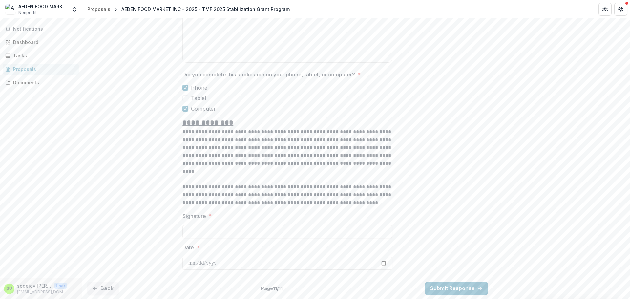
scroll to position [713, 0]
click at [212, 226] on input "Signature *" at bounding box center [287, 231] width 210 height 13
type input "*"
type input "**********"
click at [197, 262] on input "Date *" at bounding box center [287, 263] width 210 height 13
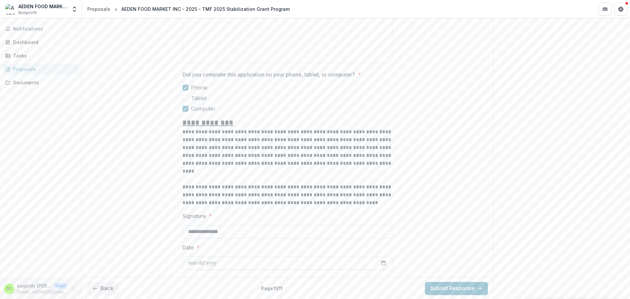
click at [379, 263] on input "Date *" at bounding box center [287, 263] width 210 height 13
click at [384, 259] on input "Date *" at bounding box center [287, 263] width 210 height 13
click at [380, 261] on input "Date *" at bounding box center [287, 263] width 210 height 13
type input "**********"
click at [450, 291] on button "Submit Response" at bounding box center [456, 288] width 63 height 13
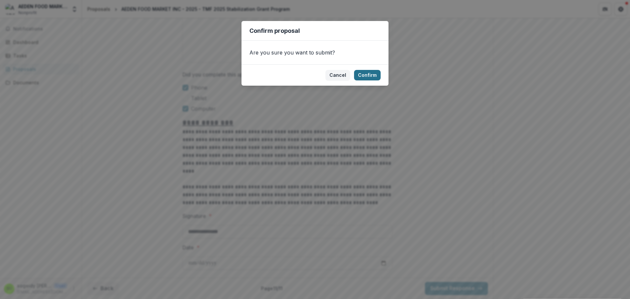
click at [370, 79] on button "Confirm" at bounding box center [367, 75] width 27 height 10
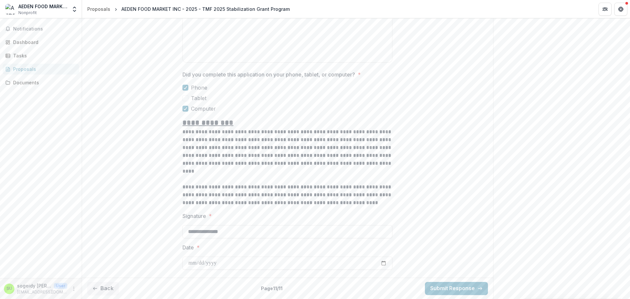
click at [371, 73] on div "Page" at bounding box center [369, 76] width 19 height 7
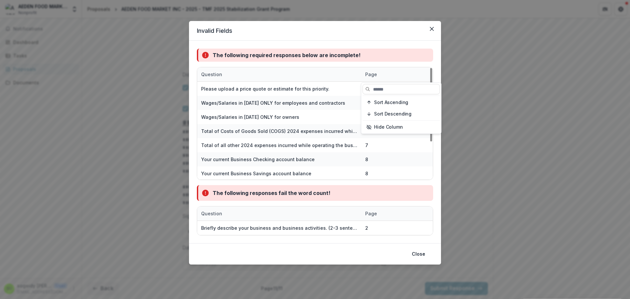
click at [247, 60] on div "The following required responses below are incomplete!" at bounding box center [315, 55] width 236 height 13
click at [311, 194] on div "The following responses fail the word count!" at bounding box center [272, 193] width 118 height 8
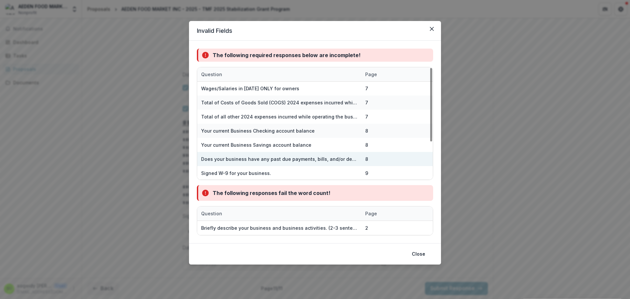
scroll to position [57, 0]
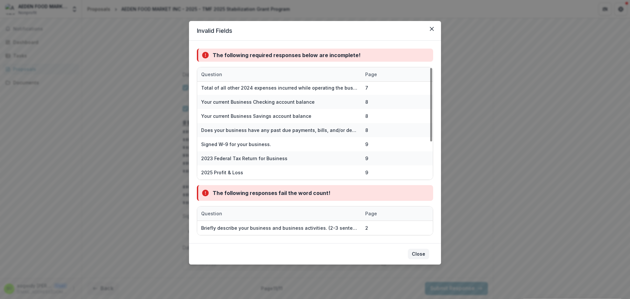
click at [417, 257] on button "Close" at bounding box center [418, 254] width 21 height 10
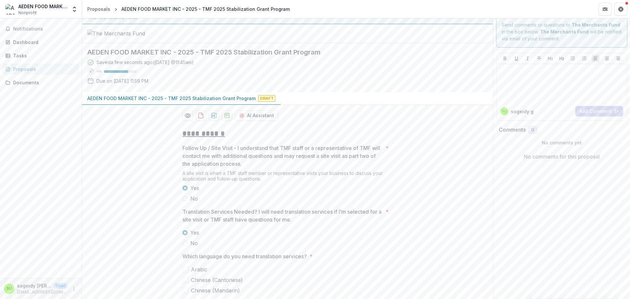
scroll to position [0, 0]
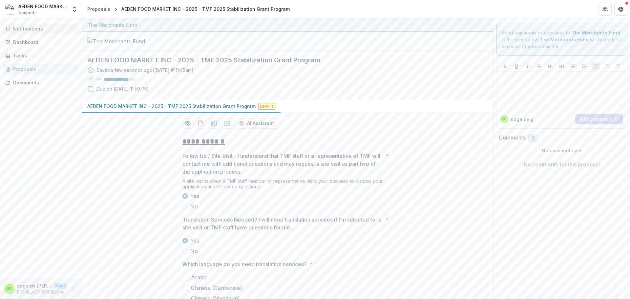
click at [18, 27] on span "Notifications" at bounding box center [44, 29] width 63 height 6
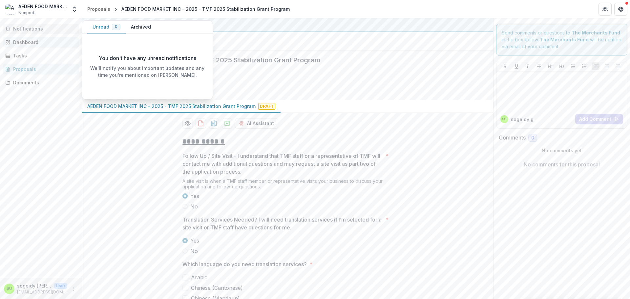
click at [25, 46] on link "Dashboard" at bounding box center [41, 42] width 76 height 11
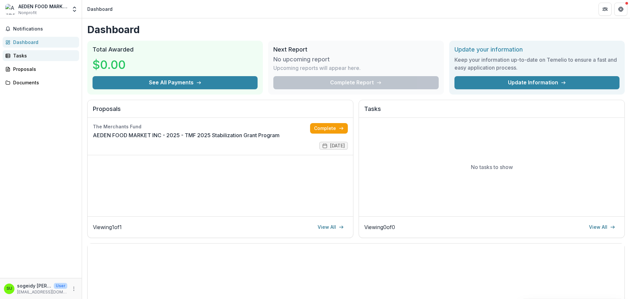
click at [22, 60] on link "Tasks" at bounding box center [41, 55] width 76 height 11
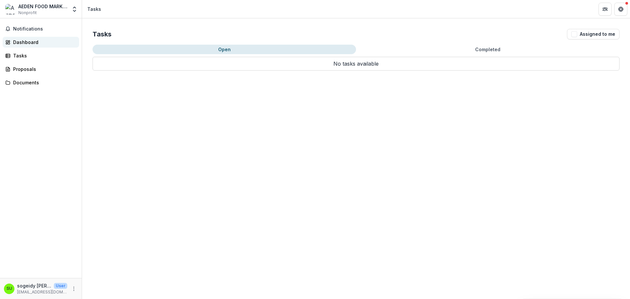
click at [26, 41] on div "Dashboard" at bounding box center [43, 42] width 61 height 7
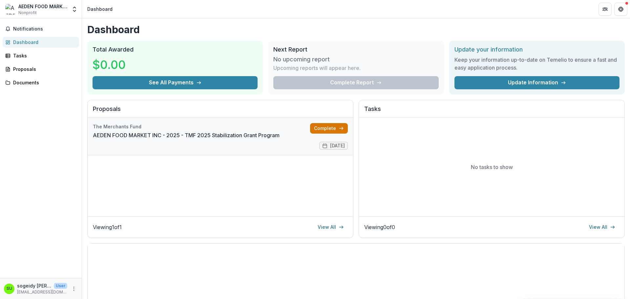
click at [339, 127] on icon at bounding box center [341, 128] width 5 height 5
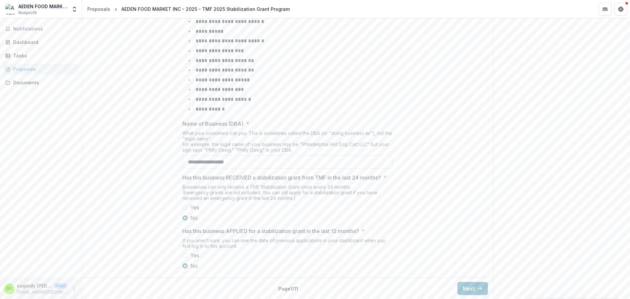
scroll to position [265, 0]
click at [462, 286] on button "Next" at bounding box center [472, 288] width 31 height 13
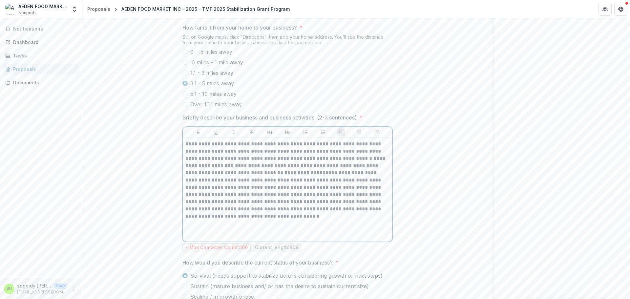
click at [311, 239] on div "**********" at bounding box center [287, 189] width 204 height 98
click at [282, 184] on p "**********" at bounding box center [287, 161] width 204 height 43
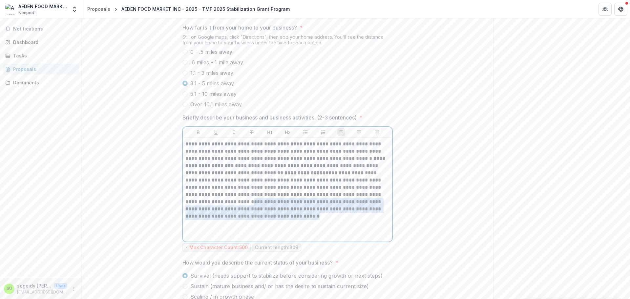
drag, startPoint x: 249, startPoint y: 227, endPoint x: 319, endPoint y: 252, distance: 74.1
click at [319, 239] on div "**********" at bounding box center [287, 189] width 204 height 98
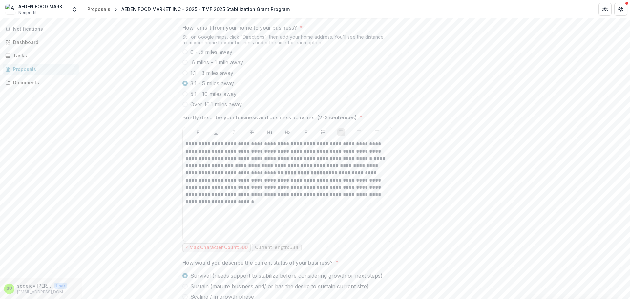
click at [429, 235] on div "**********" at bounding box center [287, 86] width 411 height 440
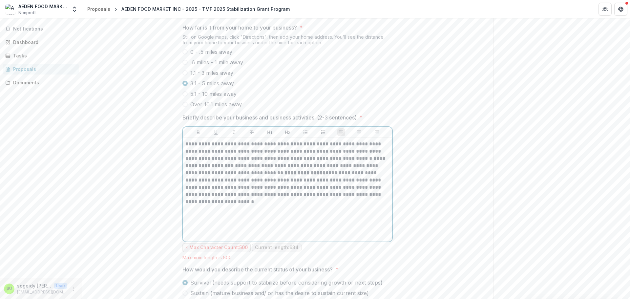
click at [217, 183] on p "**********" at bounding box center [287, 161] width 204 height 43
click at [330, 238] on div "**********" at bounding box center [287, 189] width 204 height 98
drag, startPoint x: 183, startPoint y: 167, endPoint x: 209, endPoint y: 167, distance: 26.2
click at [209, 167] on div "**********" at bounding box center [287, 190] width 209 height 104
drag, startPoint x: 247, startPoint y: 169, endPoint x: 177, endPoint y: 172, distance: 69.9
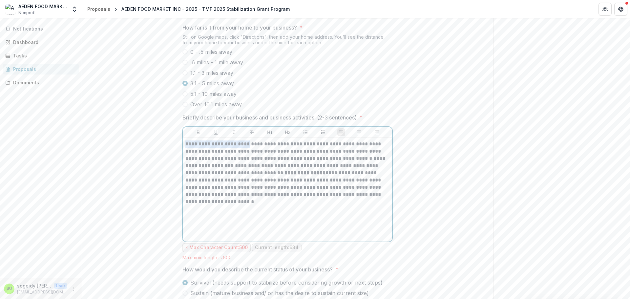
click at [177, 172] on div "**********" at bounding box center [287, 89] width 220 height 447
click at [300, 237] on div "**********" at bounding box center [287, 189] width 204 height 98
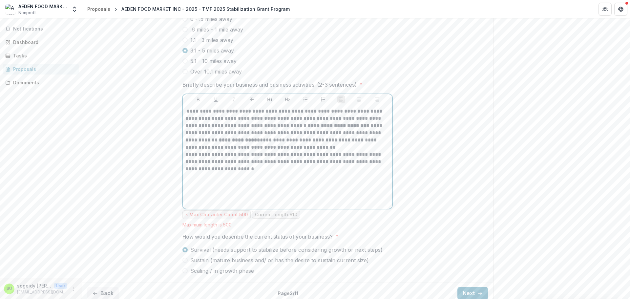
scroll to position [328, 0]
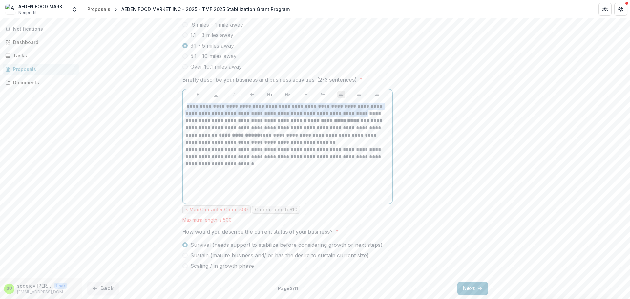
drag, startPoint x: 186, startPoint y: 106, endPoint x: 363, endPoint y: 114, distance: 177.3
click at [363, 114] on p "**********" at bounding box center [287, 124] width 204 height 43
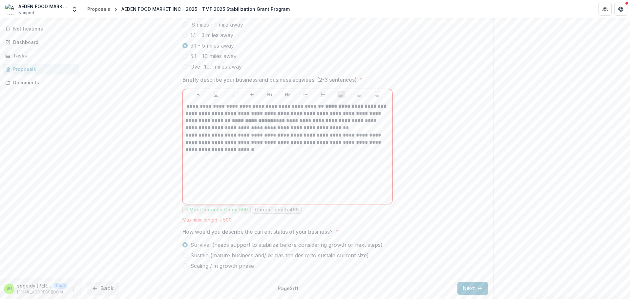
click at [414, 228] on div "**********" at bounding box center [287, 51] width 411 height 447
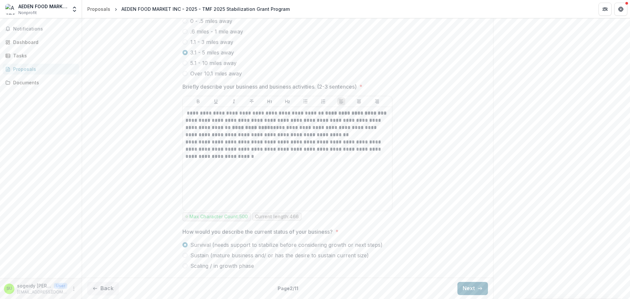
click at [475, 286] on button "Next" at bounding box center [472, 288] width 31 height 13
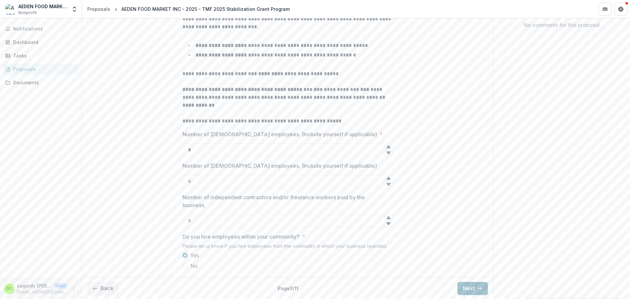
click at [474, 290] on button "Next" at bounding box center [472, 288] width 31 height 13
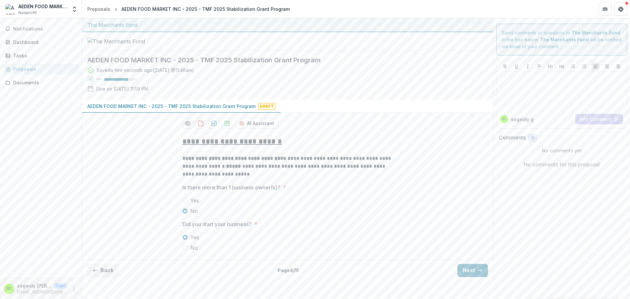
scroll to position [7, 0]
click at [463, 277] on button "Next" at bounding box center [472, 270] width 31 height 13
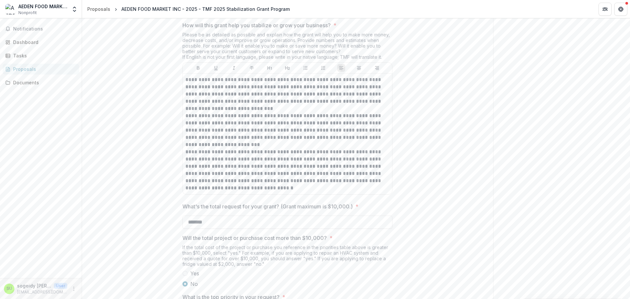
scroll to position [627, 0]
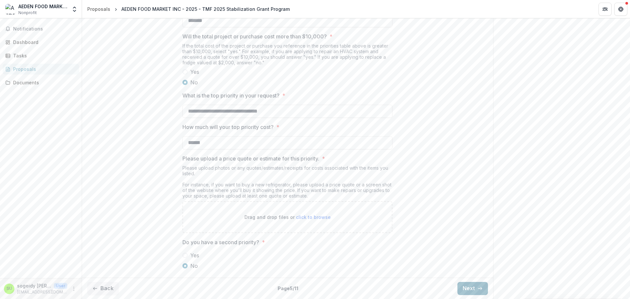
click at [469, 288] on button "Next" at bounding box center [472, 288] width 31 height 13
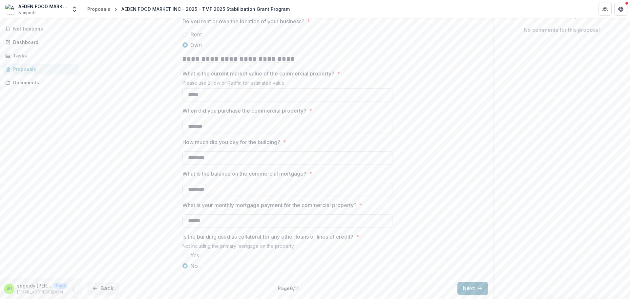
scroll to position [159, 0]
click at [463, 286] on button "Next" at bounding box center [472, 288] width 31 height 13
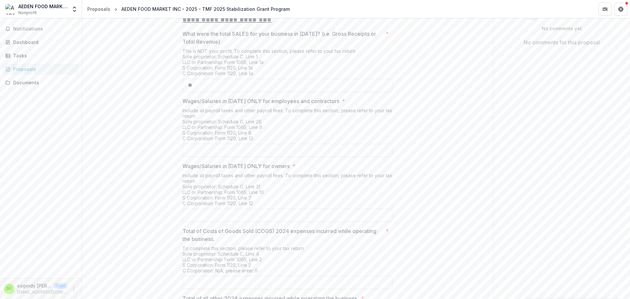
scroll to position [94, 0]
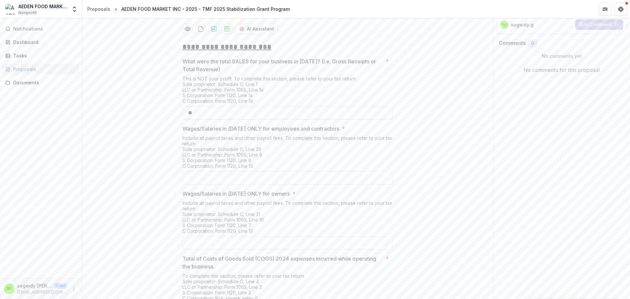
click at [242, 119] on input "**" at bounding box center [287, 112] width 210 height 13
type input "********"
click at [280, 184] on input "Wages/Salaries in 2024 ONLY for employees and contractors *" at bounding box center [287, 177] width 210 height 13
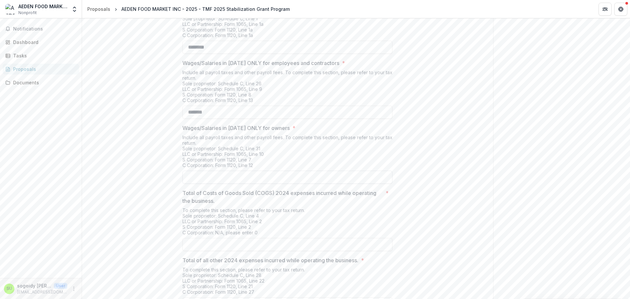
type input "*******"
click at [289, 184] on input "Wages/Salaries in 2024 ONLY for owners *" at bounding box center [287, 177] width 210 height 13
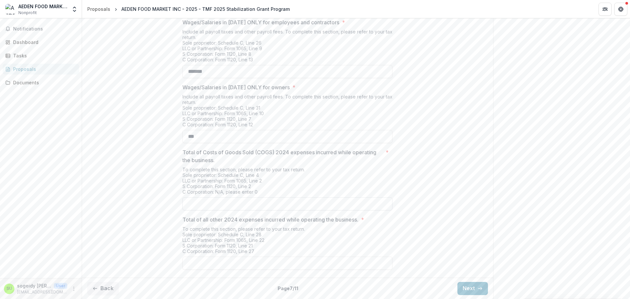
scroll to position [226, 0]
type input "***"
click at [293, 207] on input "Total of Costs of Goods Sold (COGS) 2024 expenses incurred while operating the …" at bounding box center [287, 203] width 210 height 13
type input "**"
click at [249, 265] on input "Total of all other 2024 expenses incurred while operating the business. *" at bounding box center [287, 263] width 210 height 13
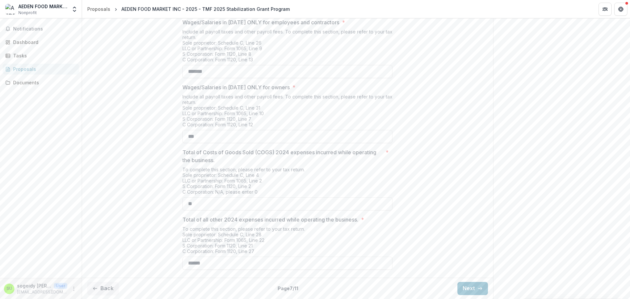
type input "******"
click at [432, 132] on div "**********" at bounding box center [287, 102] width 411 height 344
click at [474, 286] on button "Next" at bounding box center [472, 288] width 31 height 13
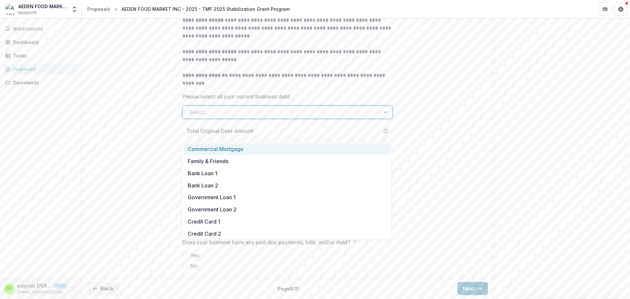
click at [253, 117] on div at bounding box center [282, 112] width 186 height 9
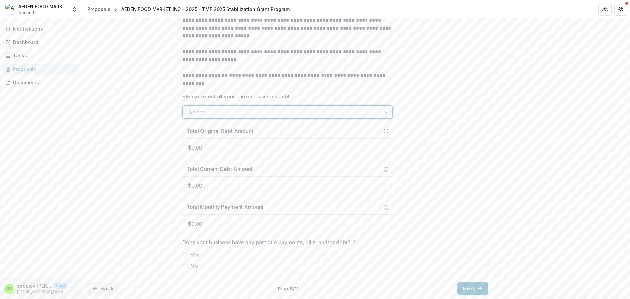
click at [253, 117] on div at bounding box center [282, 112] width 186 height 9
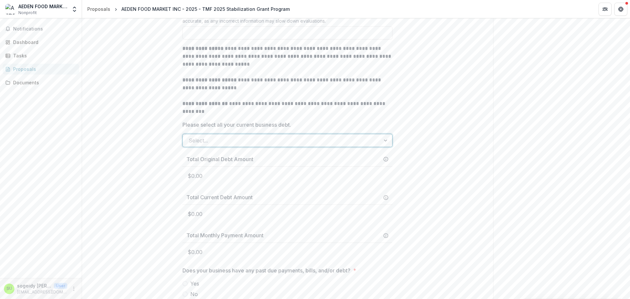
scroll to position [193, 0]
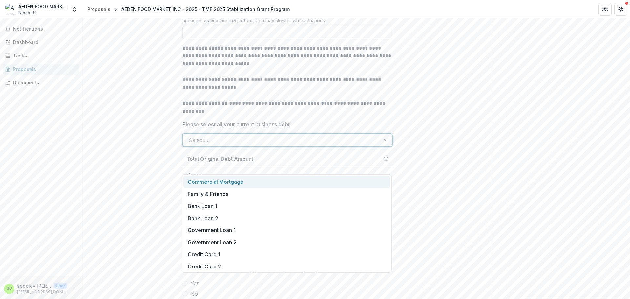
click at [320, 145] on div at bounding box center [282, 139] width 186 height 9
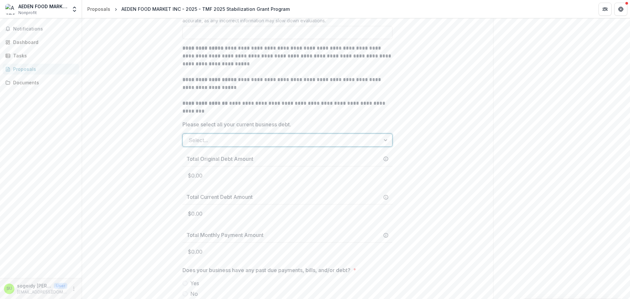
click at [320, 145] on div at bounding box center [282, 139] width 186 height 9
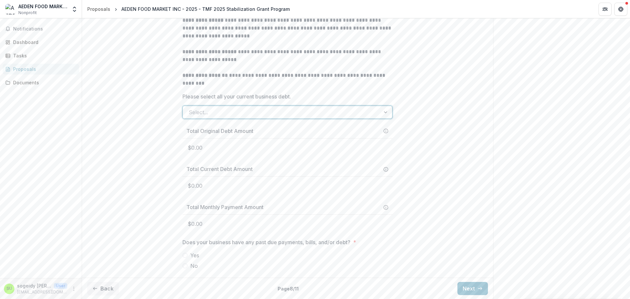
scroll to position [246, 0]
click at [315, 149] on p "$0.00" at bounding box center [287, 147] width 210 height 18
click at [315, 145] on p "$0.00" at bounding box center [287, 147] width 210 height 18
click at [315, 143] on p "$0.00" at bounding box center [287, 147] width 210 height 18
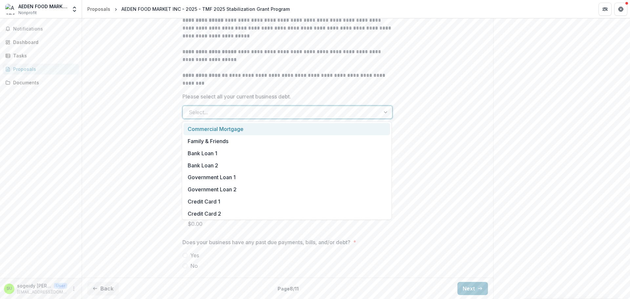
click at [305, 106] on div "Select..." at bounding box center [287, 112] width 210 height 13
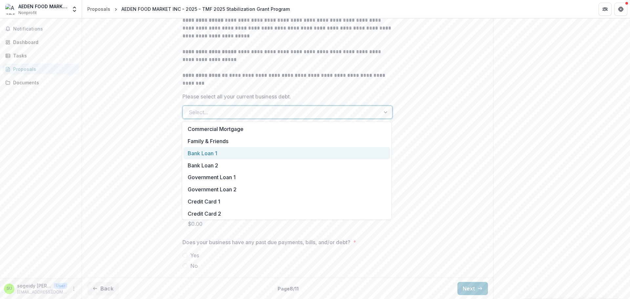
click at [280, 156] on div "Bank Loan 1" at bounding box center [286, 153] width 207 height 12
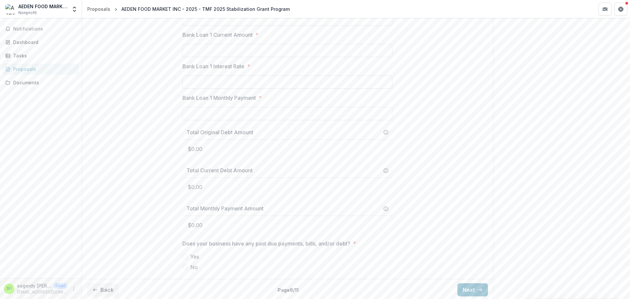
scroll to position [311, 0]
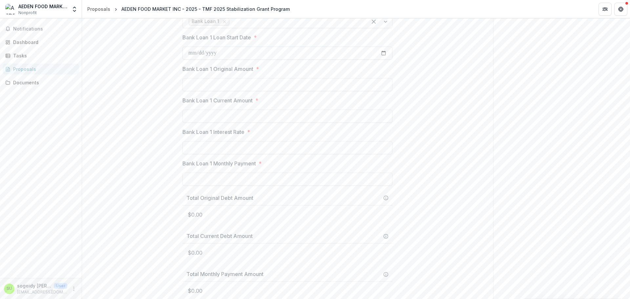
click at [186, 60] on input "Bank Loan 1 Loan Start Date *" at bounding box center [287, 53] width 210 height 13
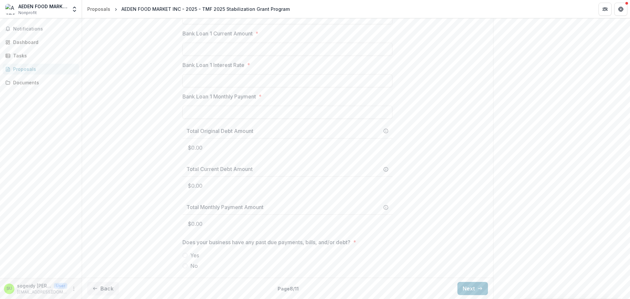
scroll to position [403, 0]
click at [189, 264] on label "No" at bounding box center [287, 266] width 210 height 8
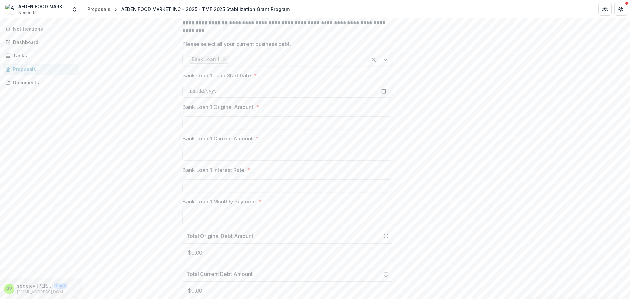
scroll to position [272, 0]
click at [190, 99] on input "Bank Loan 1 Loan Start Date *" at bounding box center [287, 92] width 210 height 13
click at [253, 131] on input "Bank Loan 1 Original Amount *" at bounding box center [287, 123] width 210 height 13
type input "**"
click at [248, 162] on input "Bank Loan 1 Current Amount *" at bounding box center [287, 155] width 210 height 13
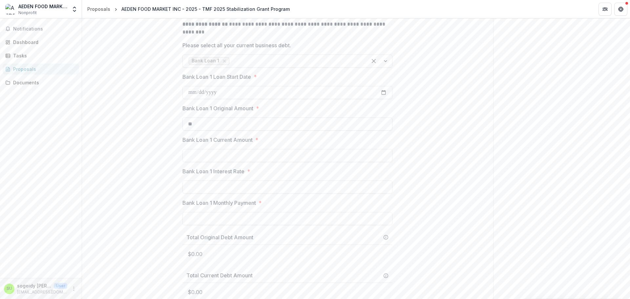
type input "**"
click at [209, 131] on input "**" at bounding box center [287, 123] width 210 height 13
type input "********"
click at [184, 162] on input "**" at bounding box center [287, 155] width 210 height 13
type input "********"
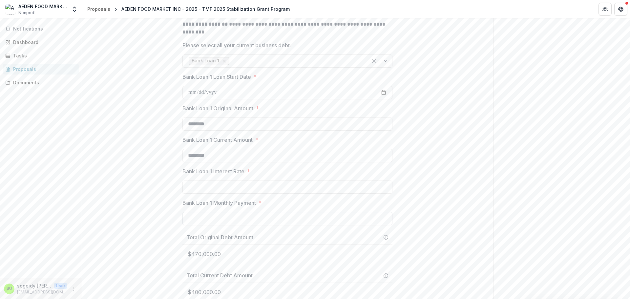
click at [254, 225] on input "Bank Loan 1 Monthly Payment *" at bounding box center [287, 218] width 210 height 13
type input "******"
click at [484, 213] on div "**********" at bounding box center [287, 120] width 411 height 522
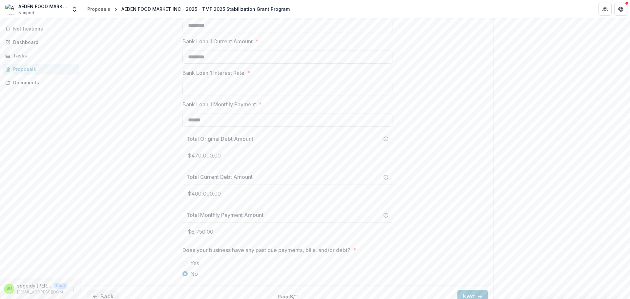
scroll to position [305, 0]
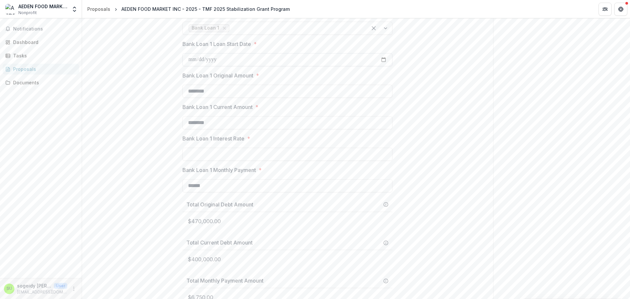
click at [191, 66] on input "Bank Loan 1 Loan Start Date *" at bounding box center [287, 59] width 210 height 13
type input "**********"
click at [154, 128] on div "**********" at bounding box center [287, 87] width 411 height 522
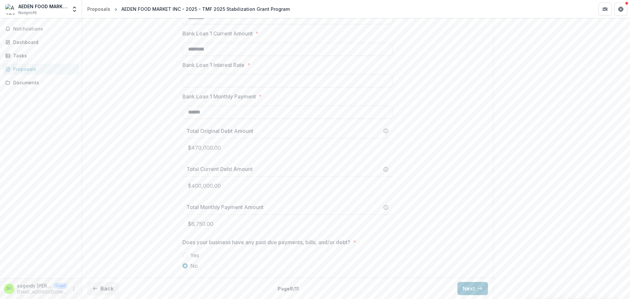
scroll to position [403, 0]
click at [473, 289] on button "Next" at bounding box center [472, 288] width 31 height 13
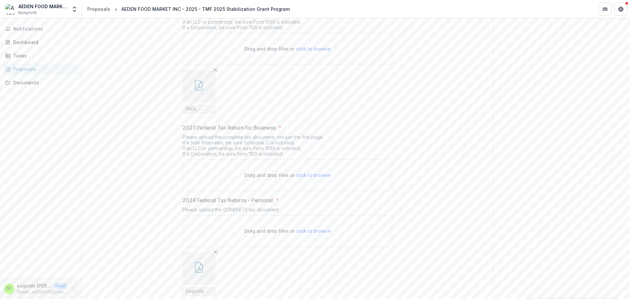
scroll to position [239, 0]
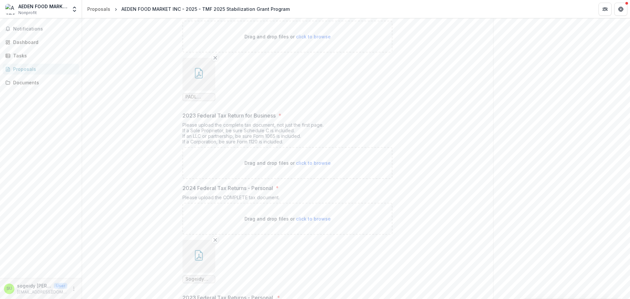
click at [305, 166] on span "click to browse" at bounding box center [313, 163] width 35 height 6
type input "**********"
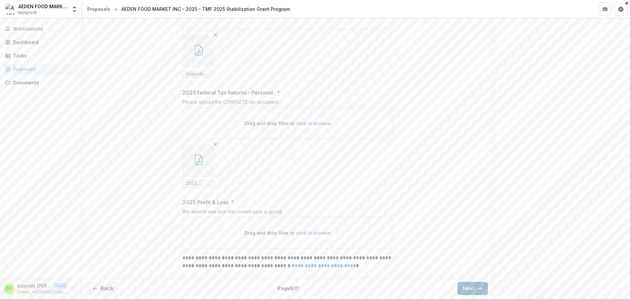
click at [477, 287] on icon "button" at bounding box center [479, 288] width 5 height 5
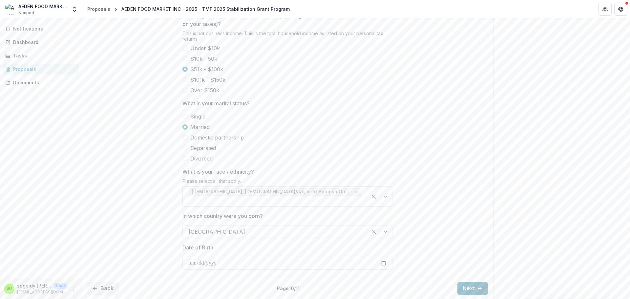
scroll to position [297, 0]
click at [477, 288] on icon "button" at bounding box center [479, 288] width 5 height 5
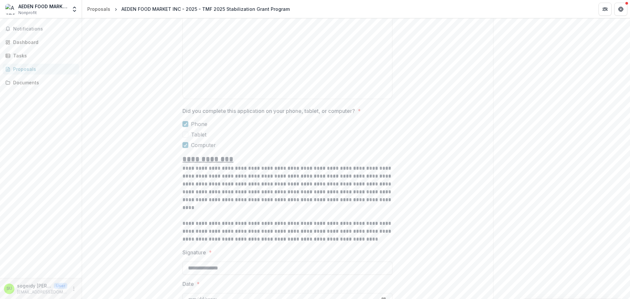
scroll to position [713, 0]
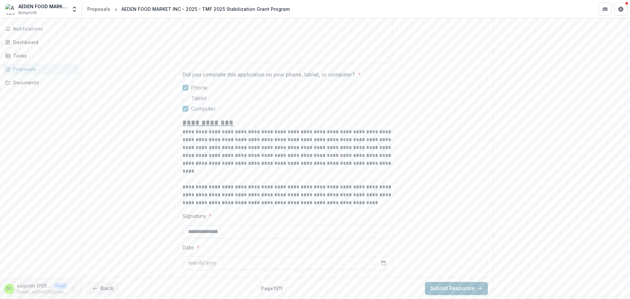
click at [455, 287] on button "Submit Response" at bounding box center [456, 288] width 63 height 13
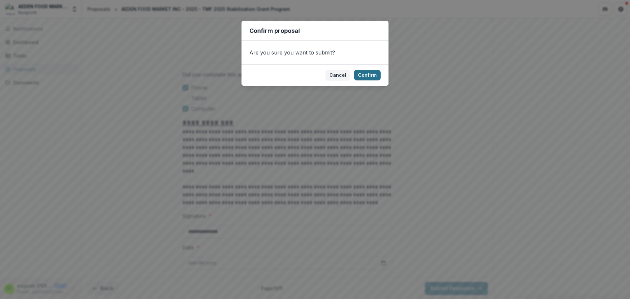
click at [363, 75] on button "Confirm" at bounding box center [367, 75] width 27 height 10
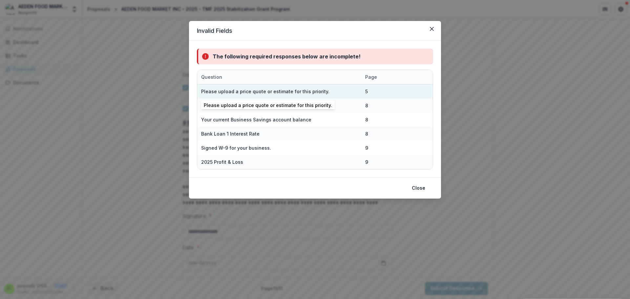
click at [257, 92] on div "Please upload a price quote or estimate for this priority." at bounding box center [265, 91] width 128 height 7
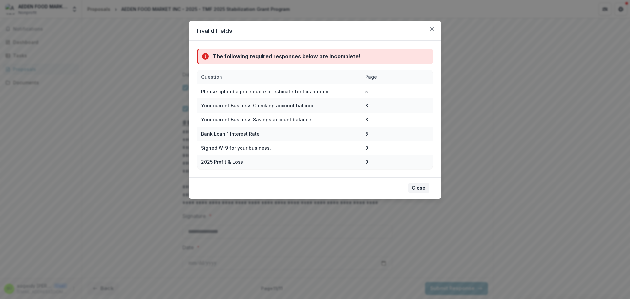
click at [413, 190] on button "Close" at bounding box center [418, 188] width 21 height 10
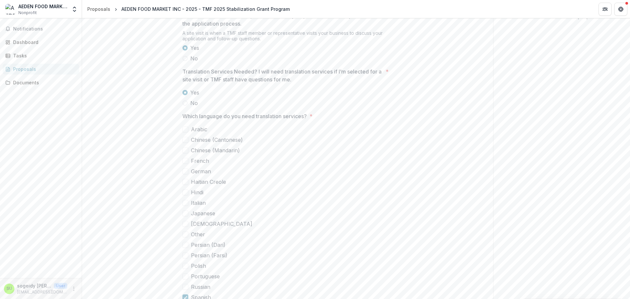
scroll to position [57, 0]
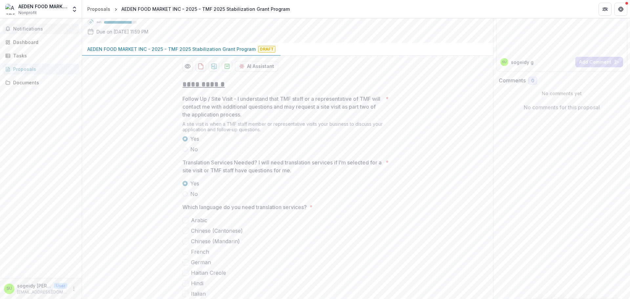
click at [20, 34] on button "Notifications" at bounding box center [41, 29] width 76 height 10
click at [20, 46] on link "Dashboard" at bounding box center [41, 42] width 76 height 11
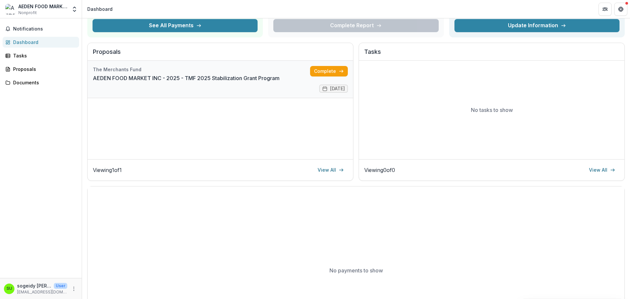
click at [213, 80] on link "AEDEN FOOD MARKET INC - 2025 - TMF 2025 Stabilization Grant Program" at bounding box center [186, 78] width 187 height 8
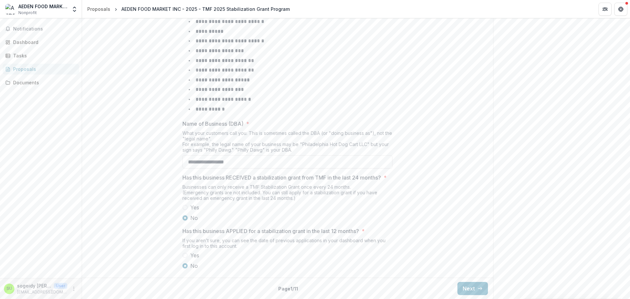
scroll to position [265, 0]
click at [478, 289] on icon "button" at bounding box center [479, 288] width 5 height 5
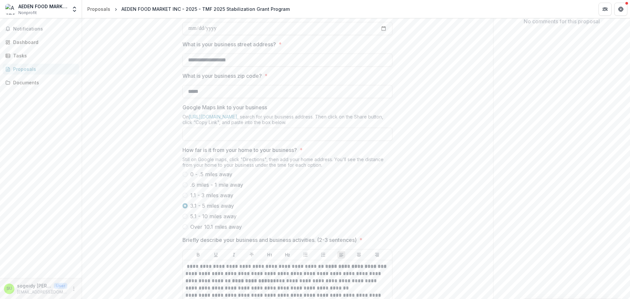
scroll to position [124, 0]
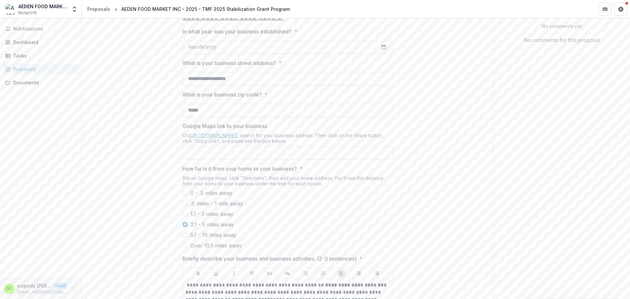
click at [226, 138] on link "https://google.com/maps" at bounding box center [213, 136] width 49 height 6
paste input "**********"
type input "**********"
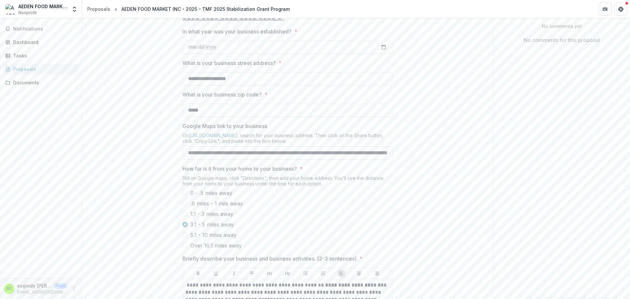
click at [415, 198] on div "**********" at bounding box center [287, 227] width 411 height 440
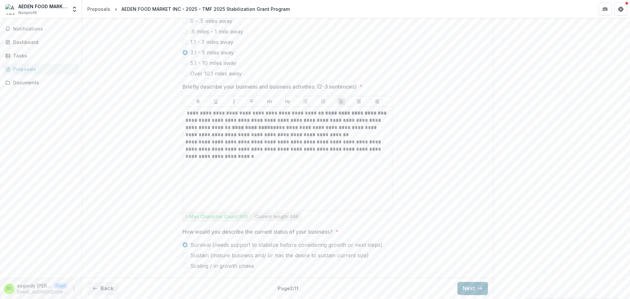
click at [475, 284] on button "Next" at bounding box center [472, 288] width 31 height 13
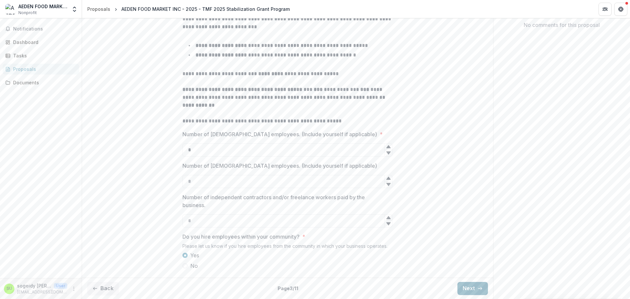
scroll to position [164, 0]
click at [475, 284] on button "Next" at bounding box center [472, 288] width 31 height 13
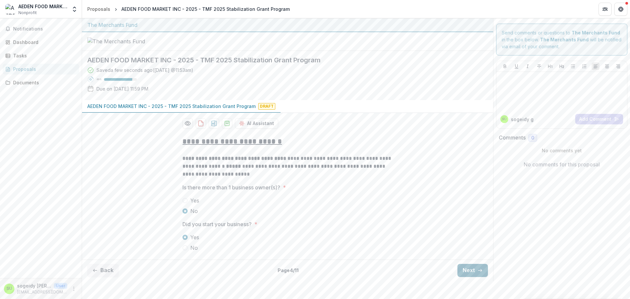
scroll to position [0, 0]
click at [475, 281] on div "**********" at bounding box center [287, 197] width 411 height 168
click at [470, 280] on div "Back Page 4 / 11 Next" at bounding box center [287, 269] width 411 height 21
click at [468, 277] on button "Next" at bounding box center [472, 270] width 31 height 13
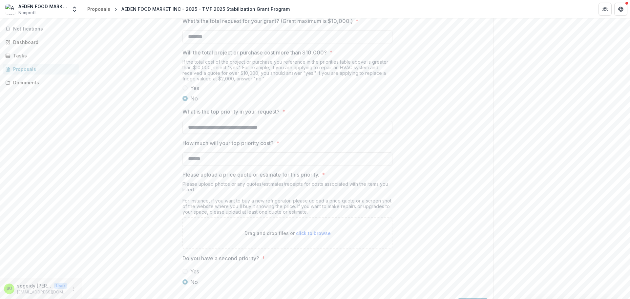
scroll to position [627, 0]
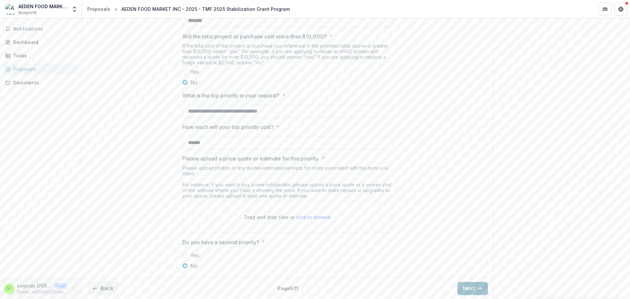
click at [473, 289] on button "Next" at bounding box center [472, 288] width 31 height 13
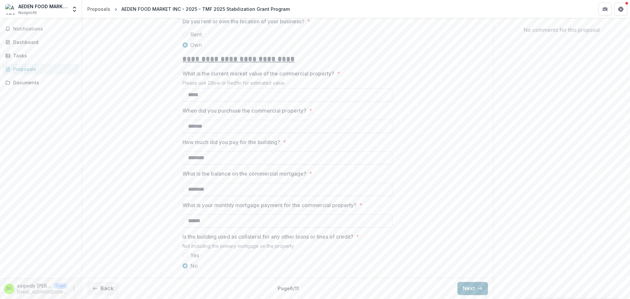
click at [473, 289] on button "Next" at bounding box center [472, 288] width 31 height 13
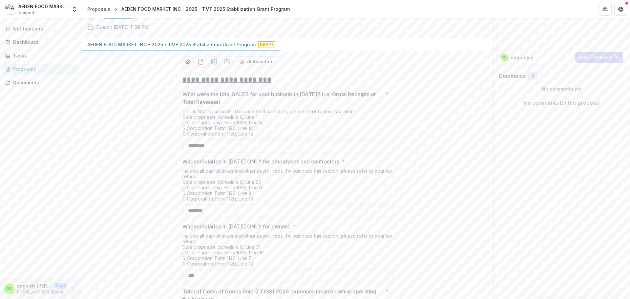
scroll to position [226, 0]
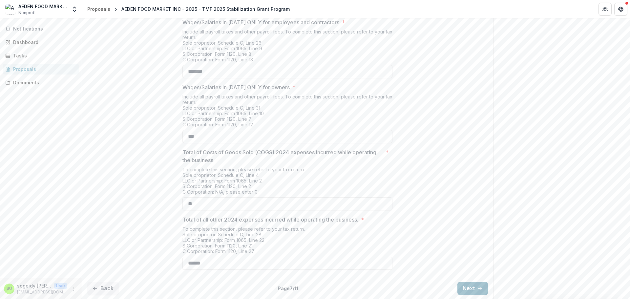
click at [471, 285] on button "Next" at bounding box center [472, 288] width 31 height 13
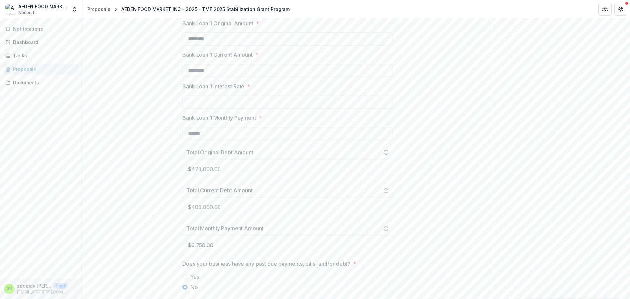
scroll to position [403, 0]
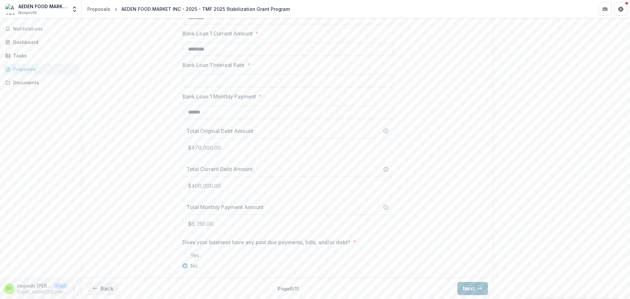
click at [472, 288] on button "Next" at bounding box center [472, 288] width 31 height 13
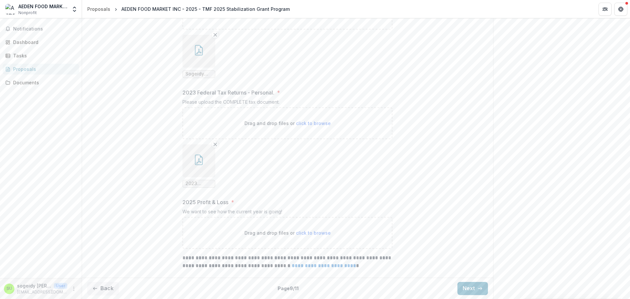
scroll to position [528, 0]
click at [463, 285] on button "Next" at bounding box center [472, 288] width 31 height 13
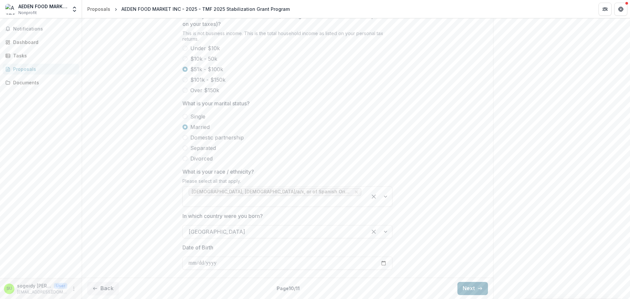
scroll to position [297, 0]
click at [467, 287] on button "Next" at bounding box center [472, 288] width 31 height 13
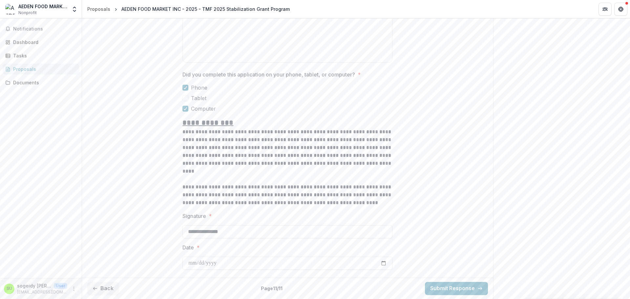
scroll to position [713, 0]
click at [454, 291] on button "Submit Response" at bounding box center [456, 288] width 63 height 13
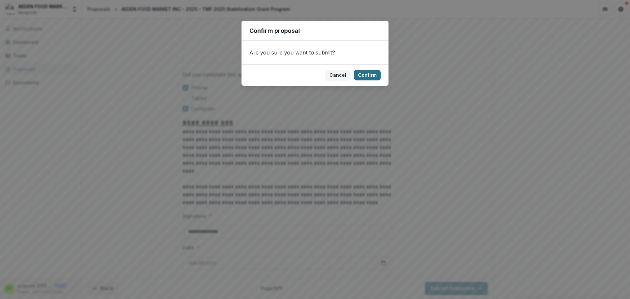
click at [372, 76] on button "Confirm" at bounding box center [367, 75] width 27 height 10
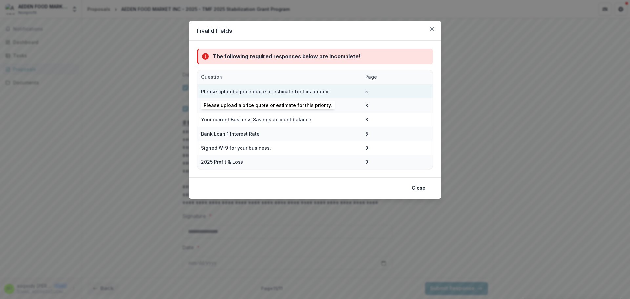
click at [280, 92] on div "Please upload a price quote or estimate for this priority." at bounding box center [265, 91] width 128 height 7
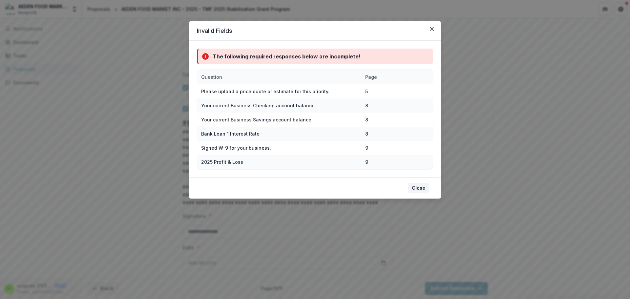
click at [414, 189] on button "Close" at bounding box center [418, 188] width 21 height 10
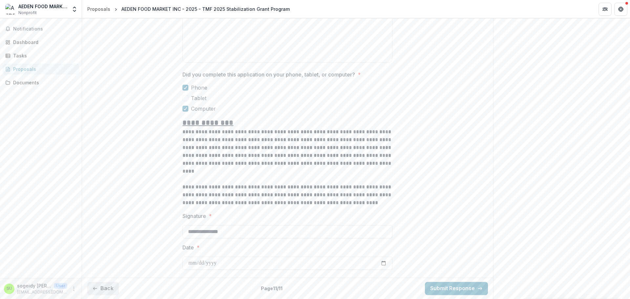
click at [110, 286] on button "Back" at bounding box center [102, 288] width 31 height 13
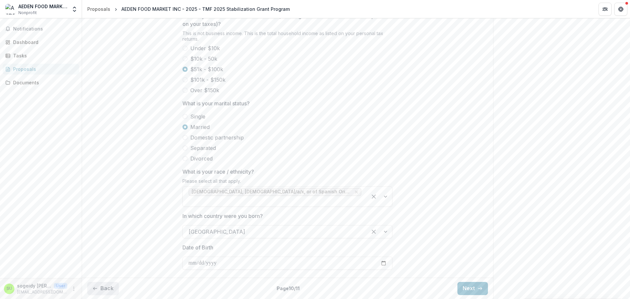
scroll to position [297, 0]
click at [110, 286] on button "Back" at bounding box center [102, 288] width 31 height 13
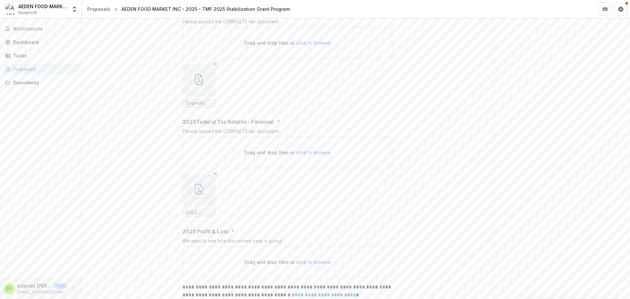
scroll to position [528, 0]
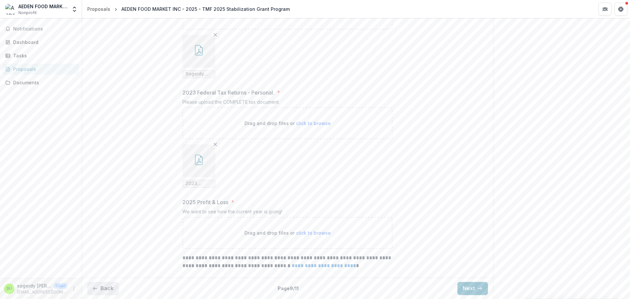
click at [111, 290] on button "Back" at bounding box center [102, 288] width 31 height 13
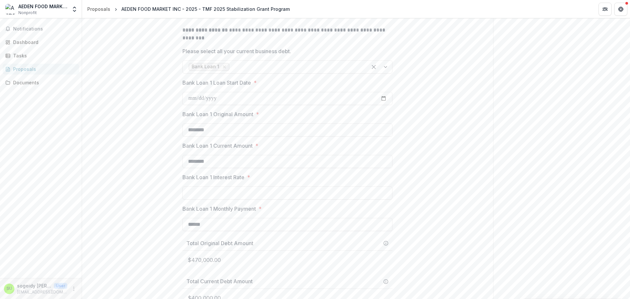
scroll to position [239, 0]
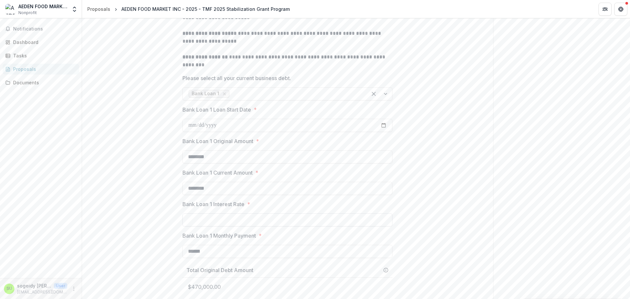
click at [235, 226] on input "Bank Loan 1 Interest Rate *" at bounding box center [287, 219] width 210 height 13
type input "*****"
click at [170, 212] on div "**********" at bounding box center [287, 153] width 411 height 522
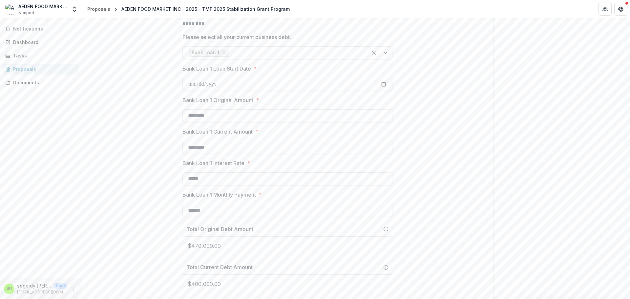
scroll to position [403, 0]
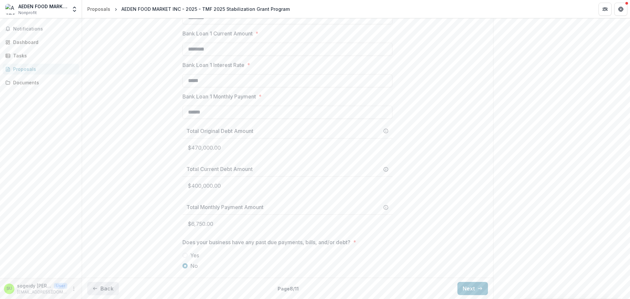
click at [110, 290] on button "Back" at bounding box center [102, 288] width 31 height 13
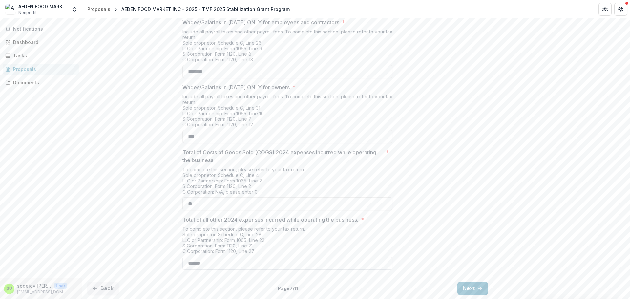
scroll to position [226, 0]
click at [100, 290] on button "Back" at bounding box center [102, 288] width 31 height 13
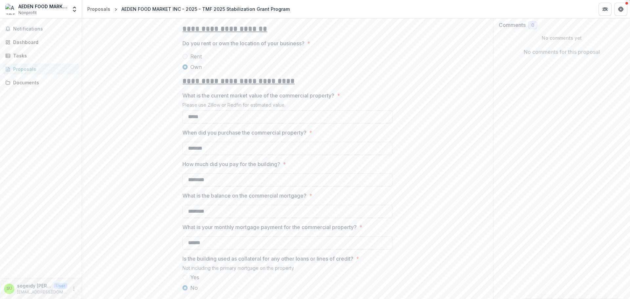
scroll to position [159, 0]
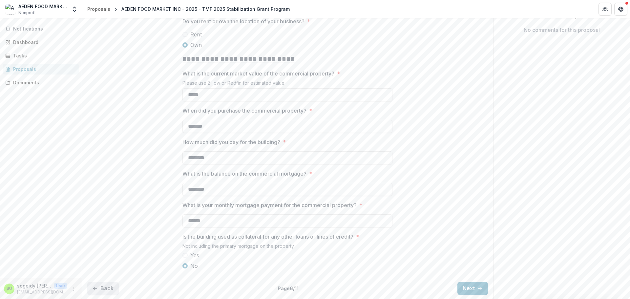
click at [105, 284] on button "Back" at bounding box center [102, 288] width 31 height 13
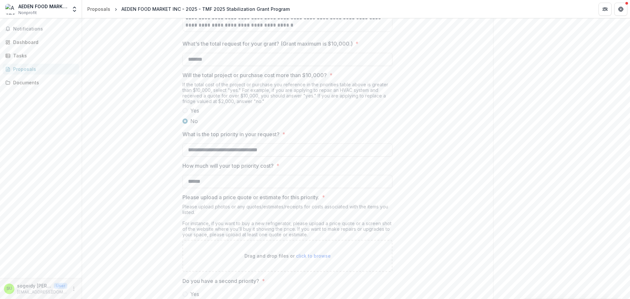
scroll to position [623, 0]
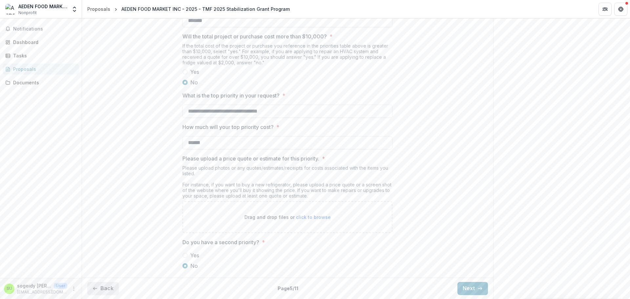
click at [102, 289] on button "Back" at bounding box center [102, 288] width 31 height 13
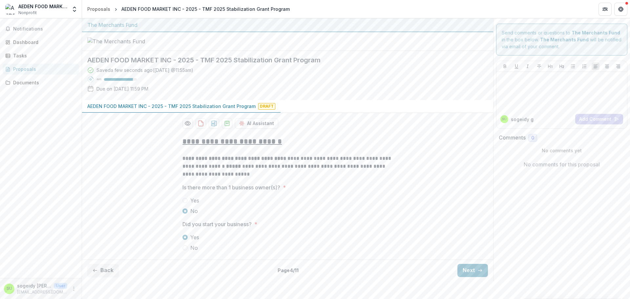
scroll to position [7, 0]
click at [470, 277] on button "Next" at bounding box center [472, 270] width 31 height 13
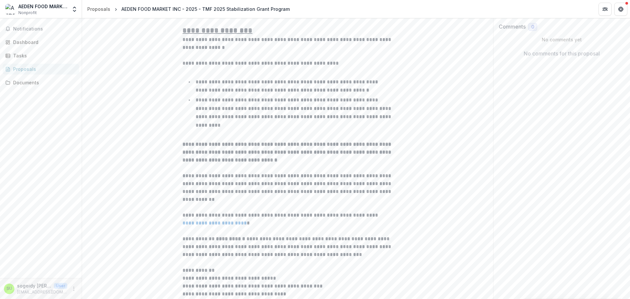
scroll to position [4, 0]
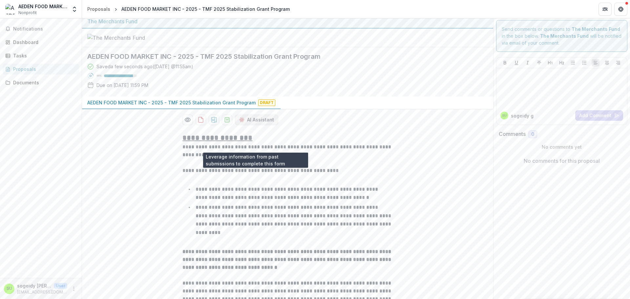
click at [258, 125] on button "AI Assistant" at bounding box center [256, 119] width 43 height 10
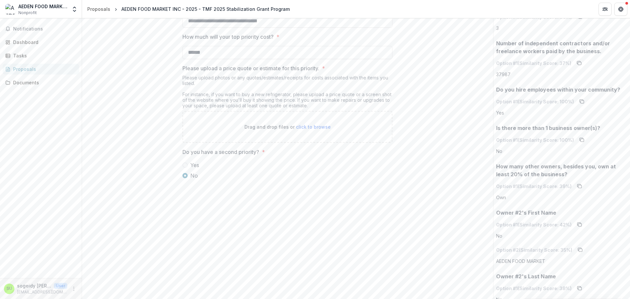
scroll to position [693, 0]
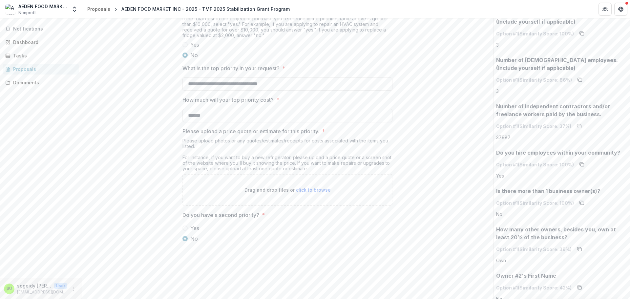
scroll to position [594, 0]
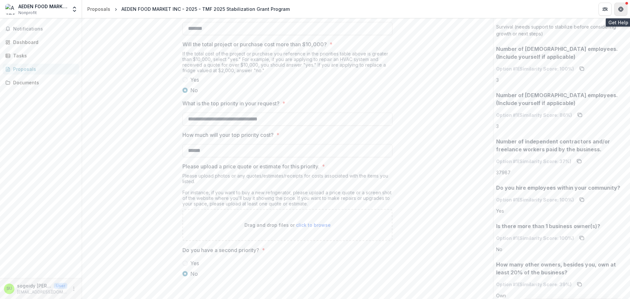
click at [622, 8] on icon "Get Help" at bounding box center [620, 9] width 5 height 5
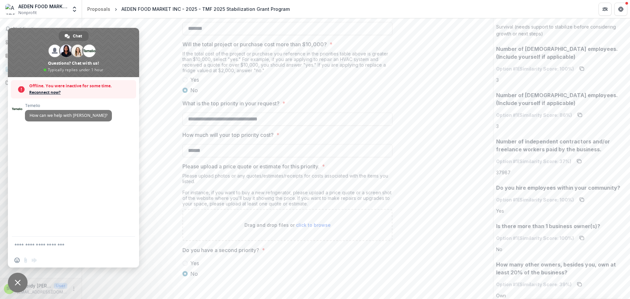
drag, startPoint x: 152, startPoint y: 56, endPoint x: 152, endPoint y: 62, distance: 5.3
click at [18, 283] on span "Close chat" at bounding box center [18, 283] width 6 height 6
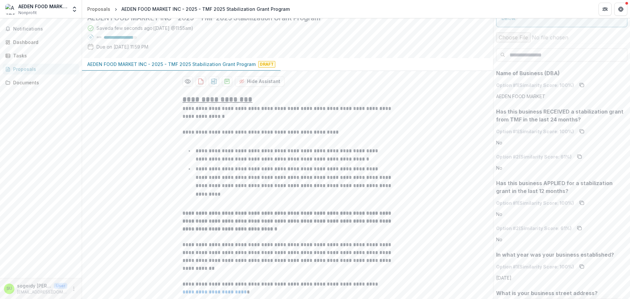
scroll to position [0, 0]
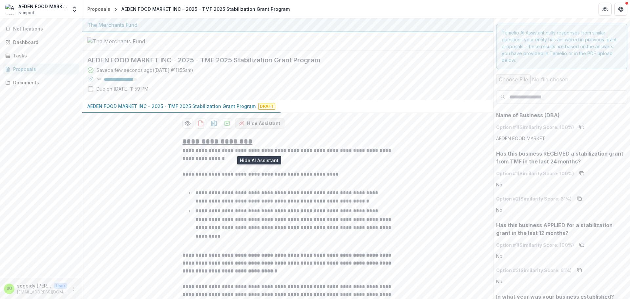
click at [247, 129] on button "Hide Assistant" at bounding box center [260, 123] width 50 height 10
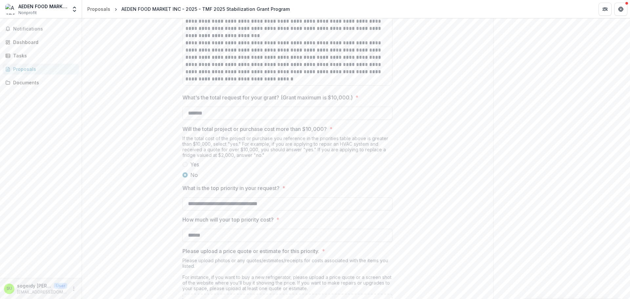
scroll to position [627, 0]
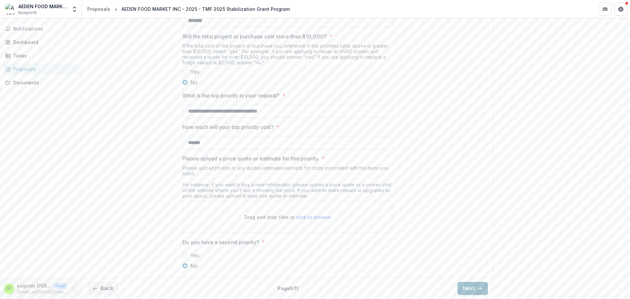
click at [465, 285] on button "Next" at bounding box center [472, 288] width 31 height 13
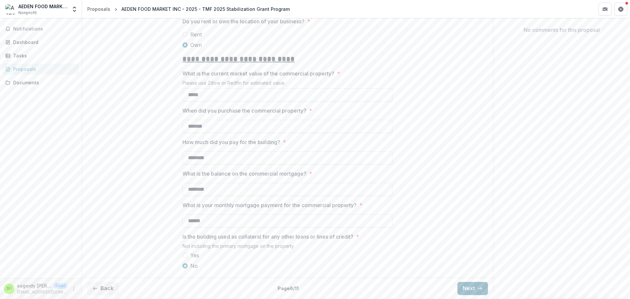
scroll to position [159, 0]
click at [465, 285] on button "Next" at bounding box center [472, 288] width 31 height 13
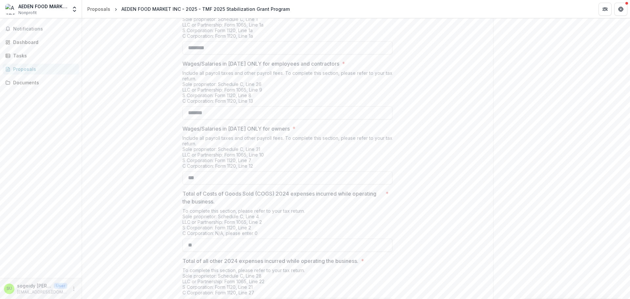
scroll to position [226, 0]
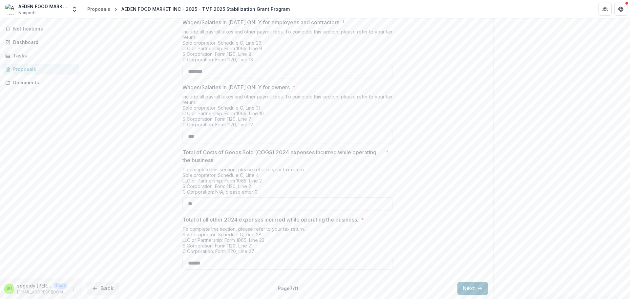
click at [465, 285] on button "Next" at bounding box center [472, 288] width 31 height 13
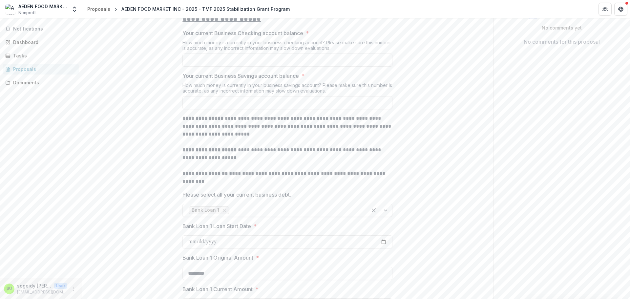
scroll to position [108, 0]
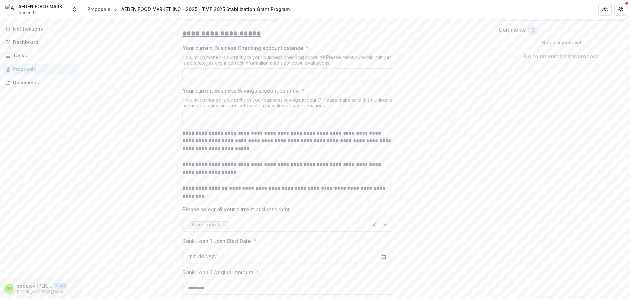
click at [217, 124] on input "Your current Business Savings account balance *" at bounding box center [287, 117] width 210 height 13
type input "**"
click at [241, 81] on input "Your current Business Checking account balance *" at bounding box center [287, 74] width 210 height 13
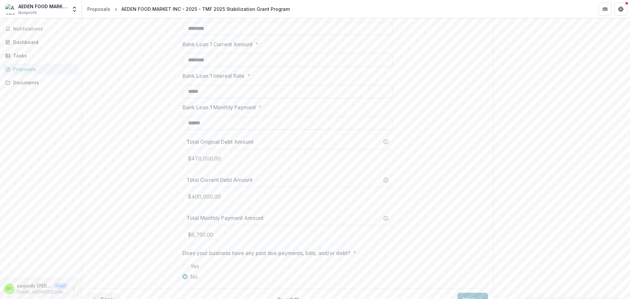
scroll to position [403, 0]
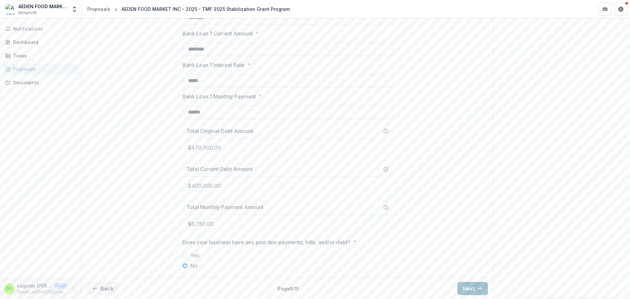
type input "******"
click at [473, 288] on button "Next" at bounding box center [472, 288] width 31 height 13
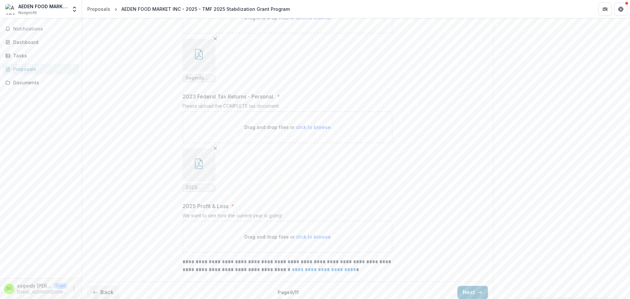
scroll to position [528, 0]
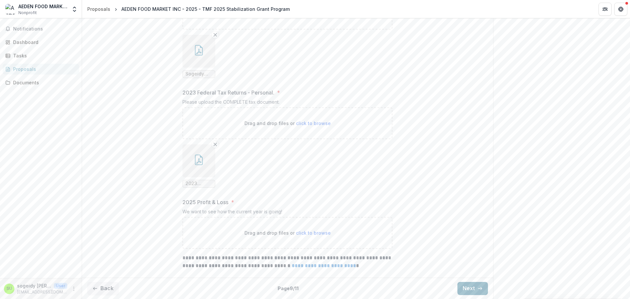
click at [470, 288] on button "Next" at bounding box center [472, 288] width 31 height 13
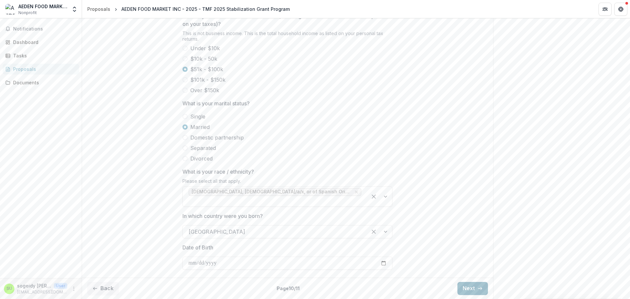
click at [467, 287] on button "Next" at bounding box center [472, 288] width 31 height 13
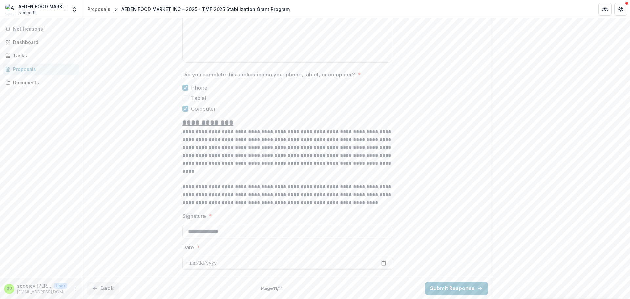
scroll to position [713, 0]
click at [455, 288] on button "Submit Response" at bounding box center [456, 288] width 63 height 13
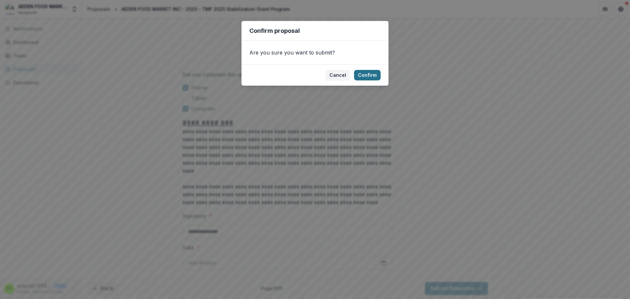
click at [367, 73] on button "Confirm" at bounding box center [367, 75] width 27 height 10
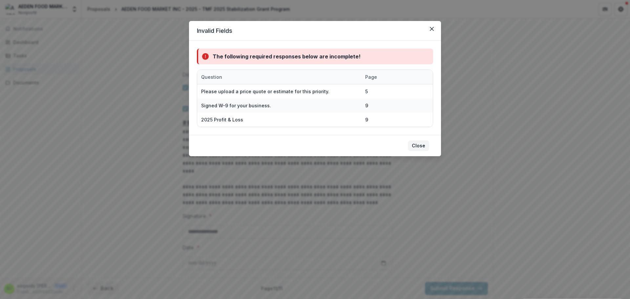
click at [421, 145] on button "Close" at bounding box center [418, 145] width 21 height 10
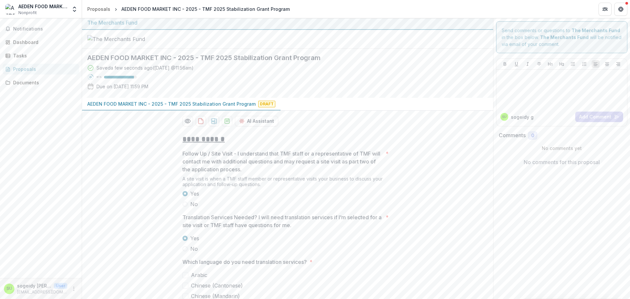
scroll to position [0, 0]
click at [620, 5] on button "Get Help" at bounding box center [620, 9] width 13 height 13
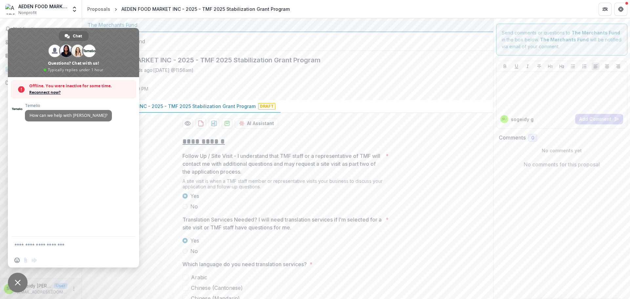
click at [406, 51] on div at bounding box center [287, 41] width 411 height 19
click at [12, 283] on span "Close chat" at bounding box center [18, 283] width 20 height 20
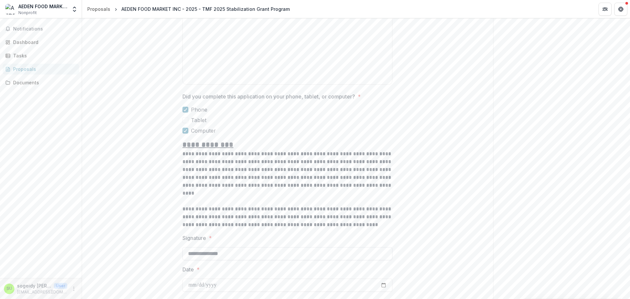
scroll to position [713, 0]
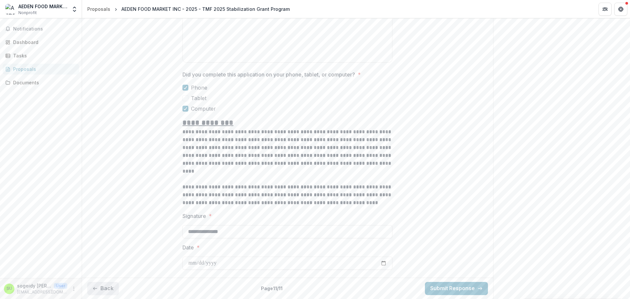
click at [94, 287] on polyline "button" at bounding box center [93, 288] width 1 height 3
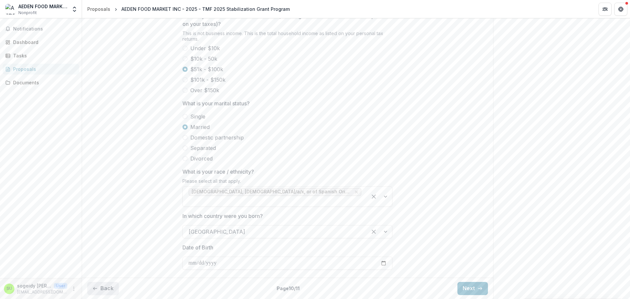
click at [94, 287] on polyline "button" at bounding box center [93, 288] width 1 height 3
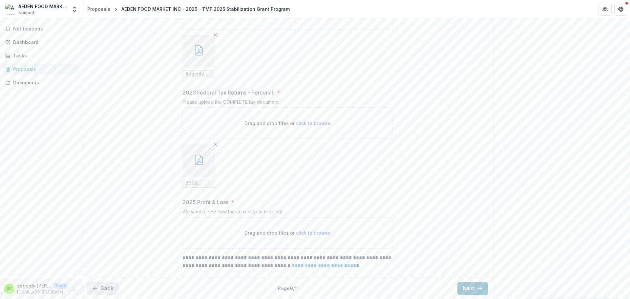
click at [94, 287] on polyline "button" at bounding box center [93, 288] width 1 height 3
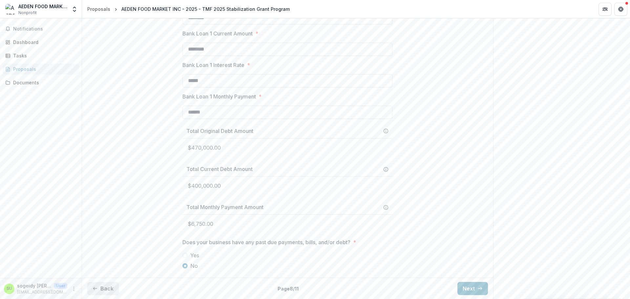
click at [94, 287] on polyline "button" at bounding box center [93, 288] width 1 height 3
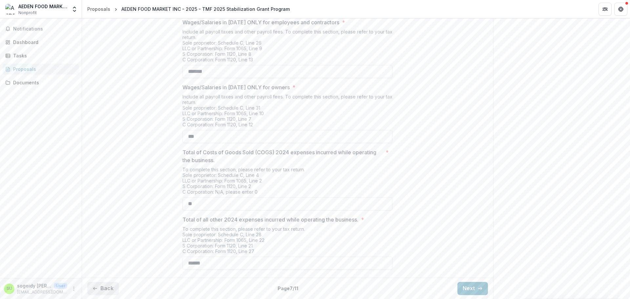
scroll to position [226, 0]
click at [94, 287] on polyline "button" at bounding box center [93, 288] width 1 height 3
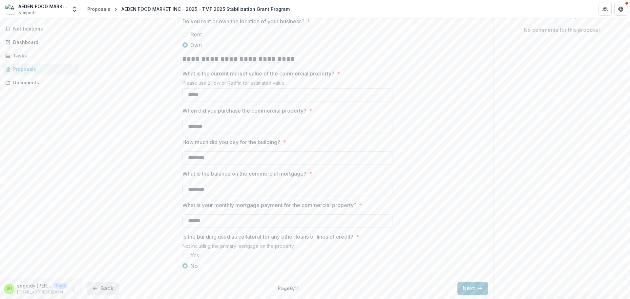
click at [94, 287] on polyline "button" at bounding box center [93, 288] width 1 height 3
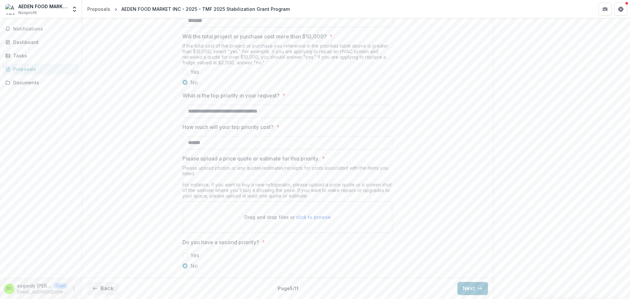
scroll to position [627, 0]
click at [321, 217] on span "click to browse" at bounding box center [313, 217] width 35 height 6
type input "**********"
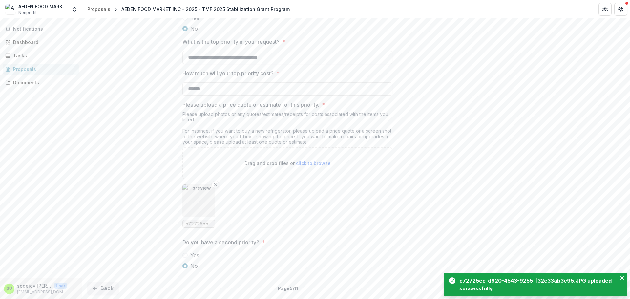
scroll to position [681, 0]
drag, startPoint x: 496, startPoint y: 257, endPoint x: 394, endPoint y: 225, distance: 107.1
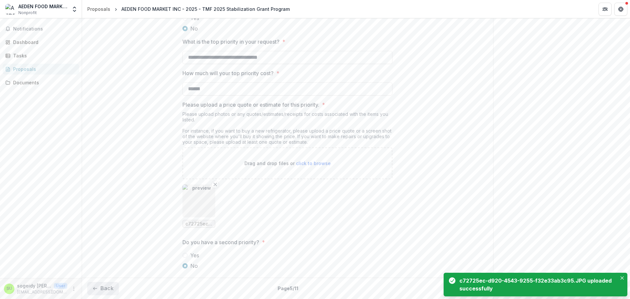
click at [109, 289] on button "Back" at bounding box center [102, 288] width 31 height 13
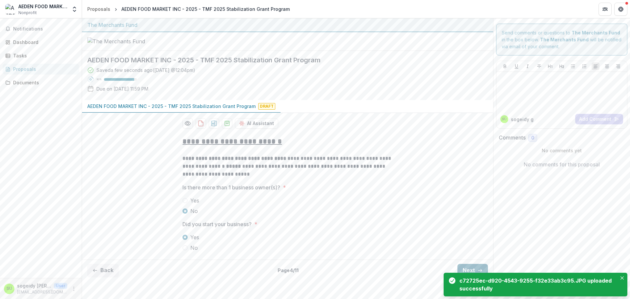
click at [472, 277] on button "Next" at bounding box center [472, 270] width 31 height 13
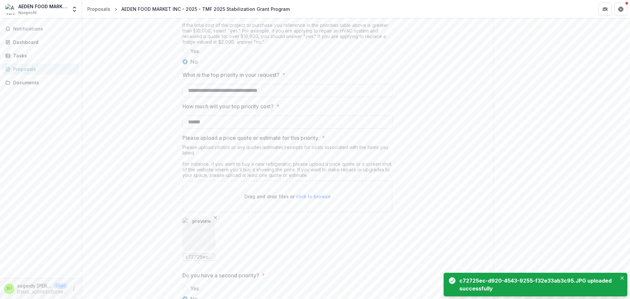
scroll to position [681, 0]
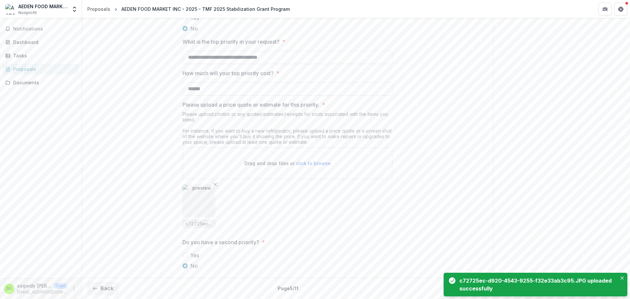
click at [623, 277] on icon "Close" at bounding box center [621, 277] width 3 height 3
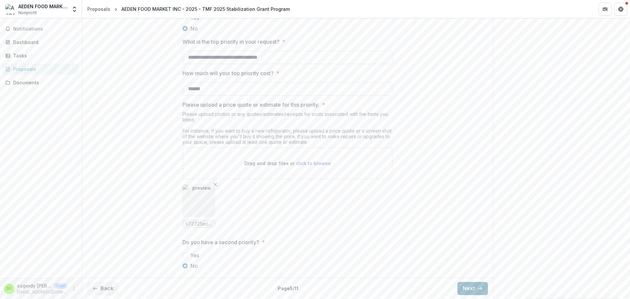
click at [473, 288] on button "Next" at bounding box center [472, 288] width 31 height 13
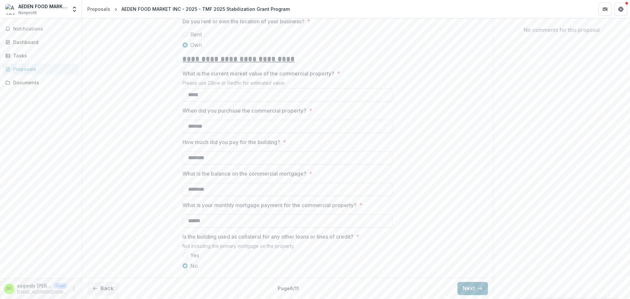
click at [473, 288] on button "Next" at bounding box center [472, 288] width 31 height 13
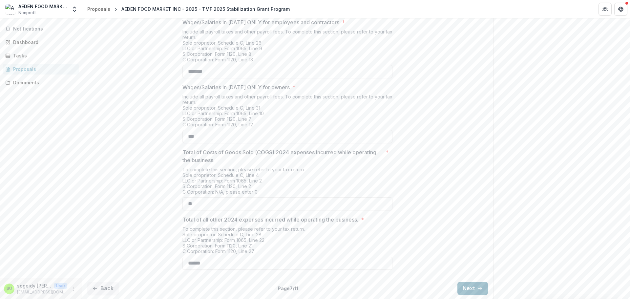
click at [473, 288] on button "Next" at bounding box center [472, 288] width 31 height 13
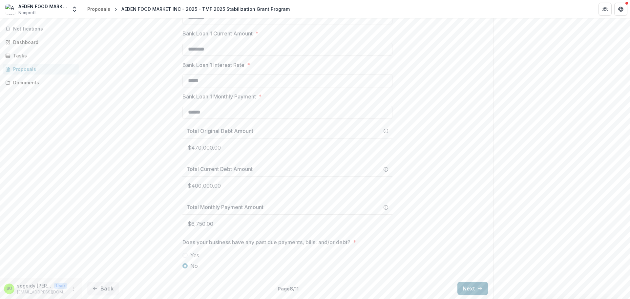
click at [473, 288] on button "Next" at bounding box center [472, 288] width 31 height 13
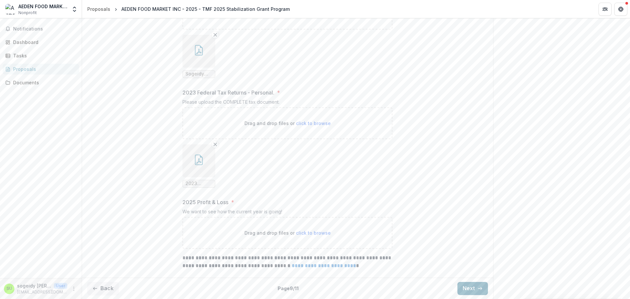
click at [473, 288] on button "Next" at bounding box center [472, 288] width 31 height 13
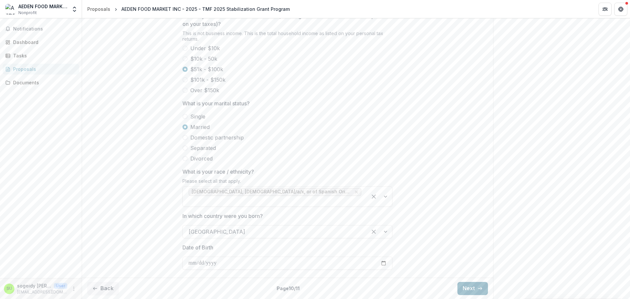
scroll to position [297, 0]
click at [473, 288] on button "Next" at bounding box center [472, 288] width 31 height 13
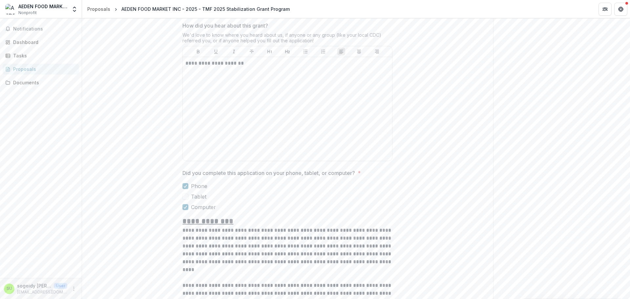
scroll to position [713, 0]
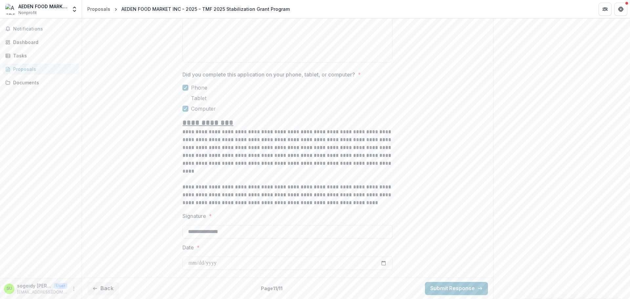
click at [441, 278] on div "Back Page 11 / 11 Submit Response" at bounding box center [287, 288] width 411 height 21
click at [441, 288] on button "Submit Response" at bounding box center [456, 288] width 63 height 13
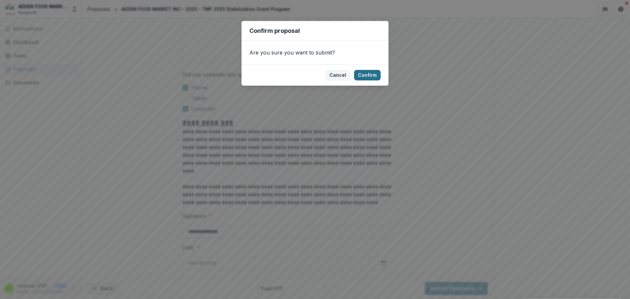
click at [371, 74] on button "Confirm" at bounding box center [367, 75] width 27 height 10
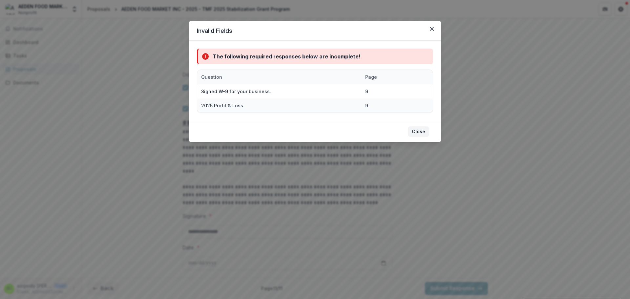
click at [417, 132] on button "Close" at bounding box center [418, 131] width 21 height 10
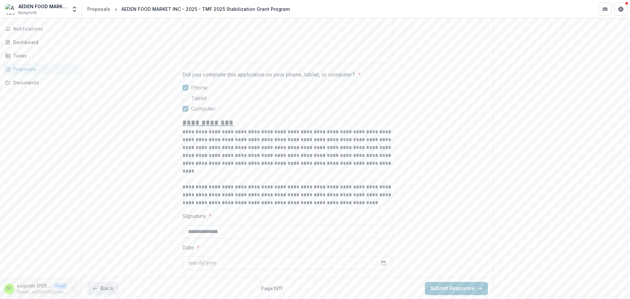
click at [102, 293] on button "Back" at bounding box center [102, 288] width 31 height 13
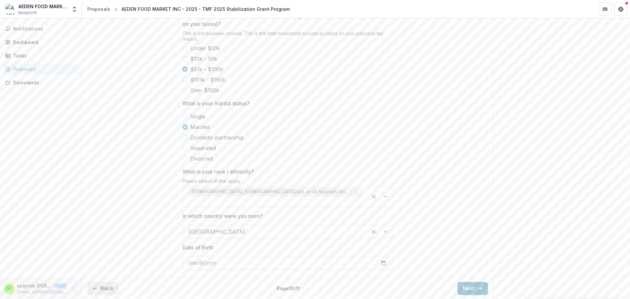
click at [102, 293] on button "Back" at bounding box center [102, 288] width 31 height 13
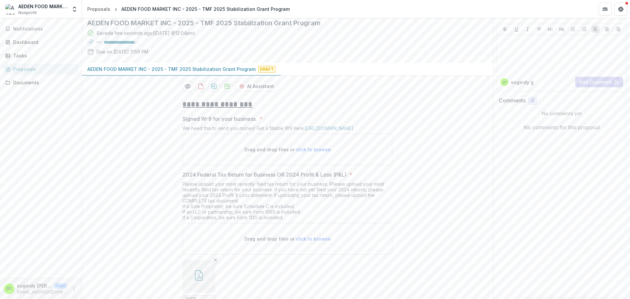
scroll to position [36, 0]
click at [307, 153] on span "click to browse" at bounding box center [313, 150] width 35 height 6
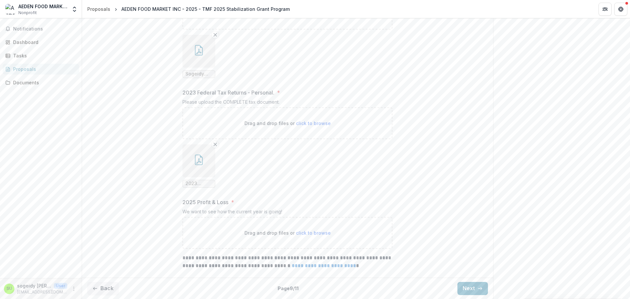
scroll to position [528, 0]
type input "**********"
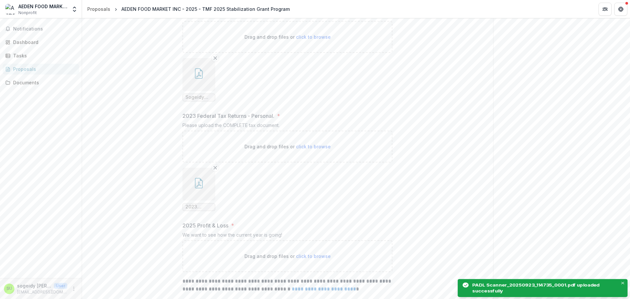
scroll to position [582, 0]
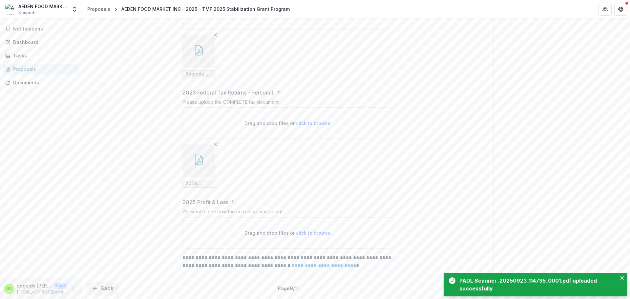
click at [312, 230] on span "click to browse" at bounding box center [313, 233] width 35 height 6
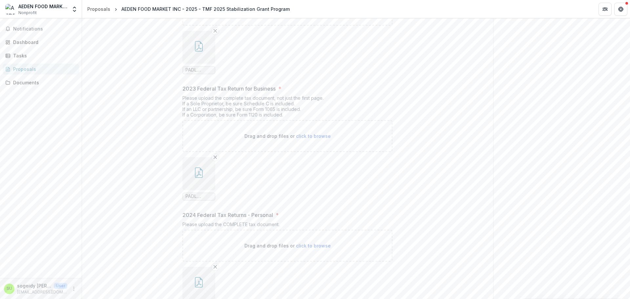
scroll to position [57, 0]
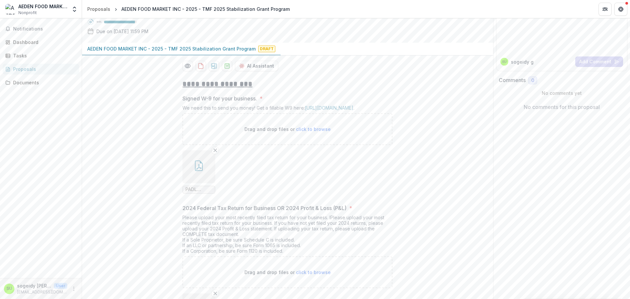
type input "**********"
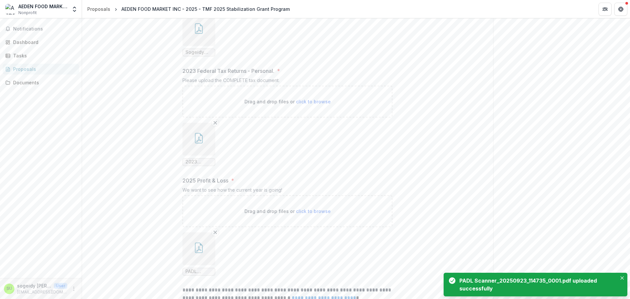
scroll to position [636, 0]
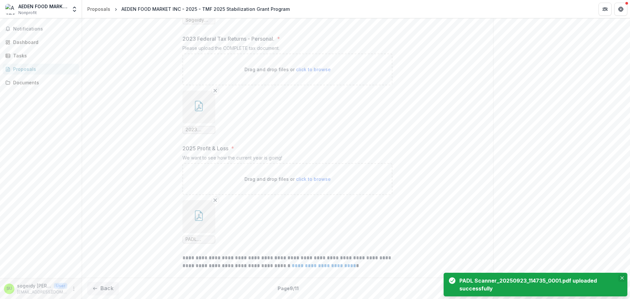
click at [620, 277] on button "Close" at bounding box center [622, 278] width 8 height 8
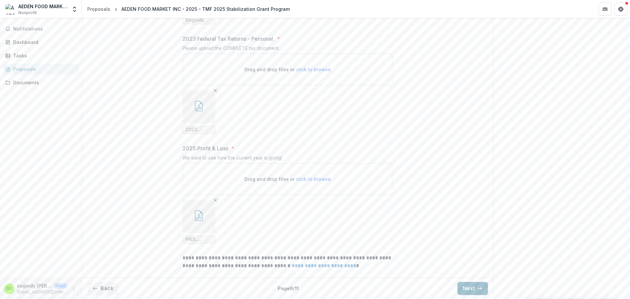
click at [468, 287] on button "Next" at bounding box center [472, 288] width 31 height 13
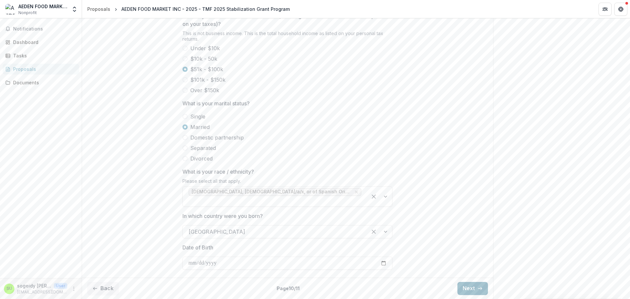
scroll to position [297, 0]
click at [468, 287] on button "Next" at bounding box center [472, 288] width 31 height 13
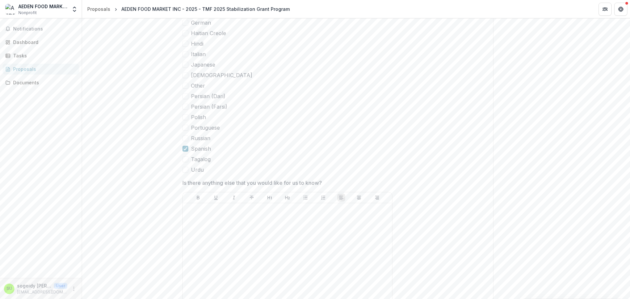
click at [468, 287] on div "**********" at bounding box center [287, 251] width 411 height 832
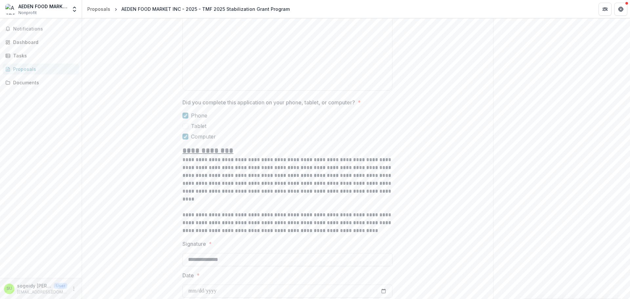
scroll to position [713, 0]
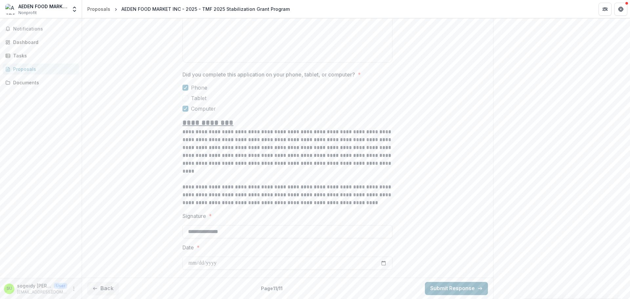
click at [464, 288] on button "Submit Response" at bounding box center [456, 288] width 63 height 13
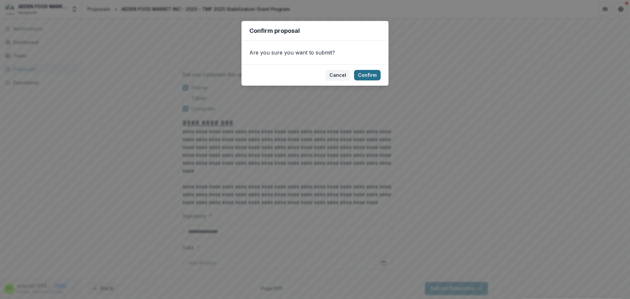
click at [373, 76] on button "Confirm" at bounding box center [367, 75] width 27 height 10
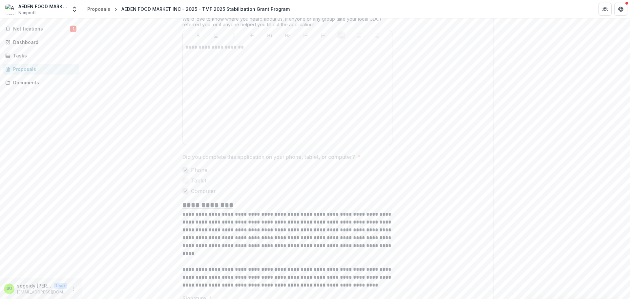
scroll to position [603, 0]
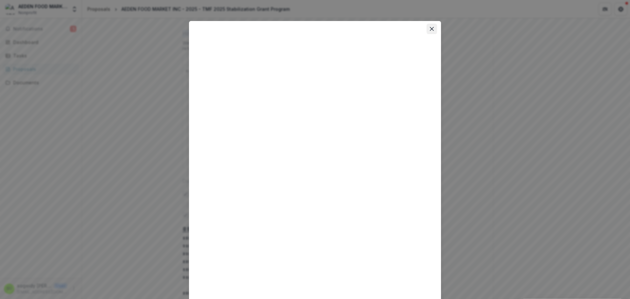
click at [433, 27] on button "Close" at bounding box center [431, 29] width 10 height 10
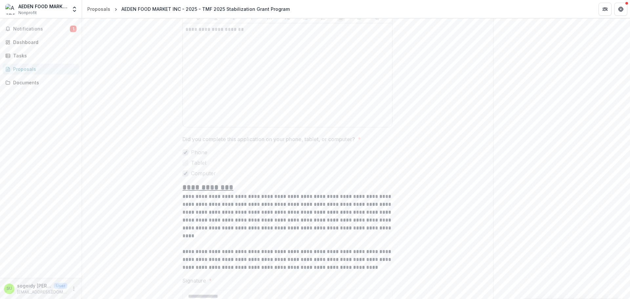
scroll to position [537, 0]
